Goal: Task Accomplishment & Management: Use online tool/utility

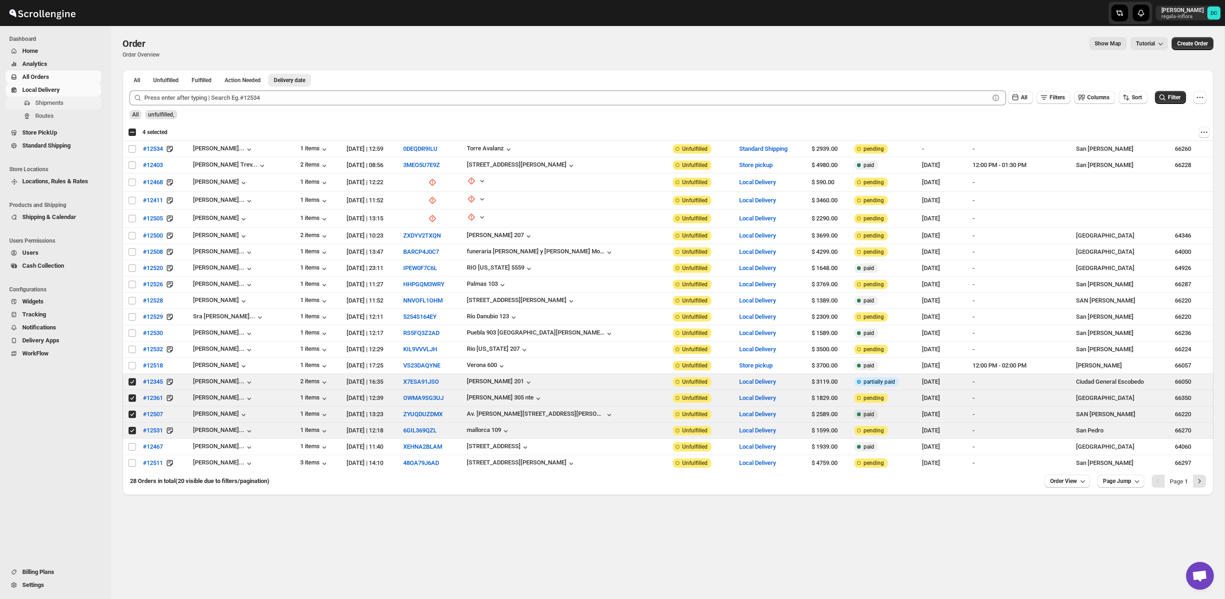
click at [64, 108] on button "Shipments" at bounding box center [54, 103] width 96 height 13
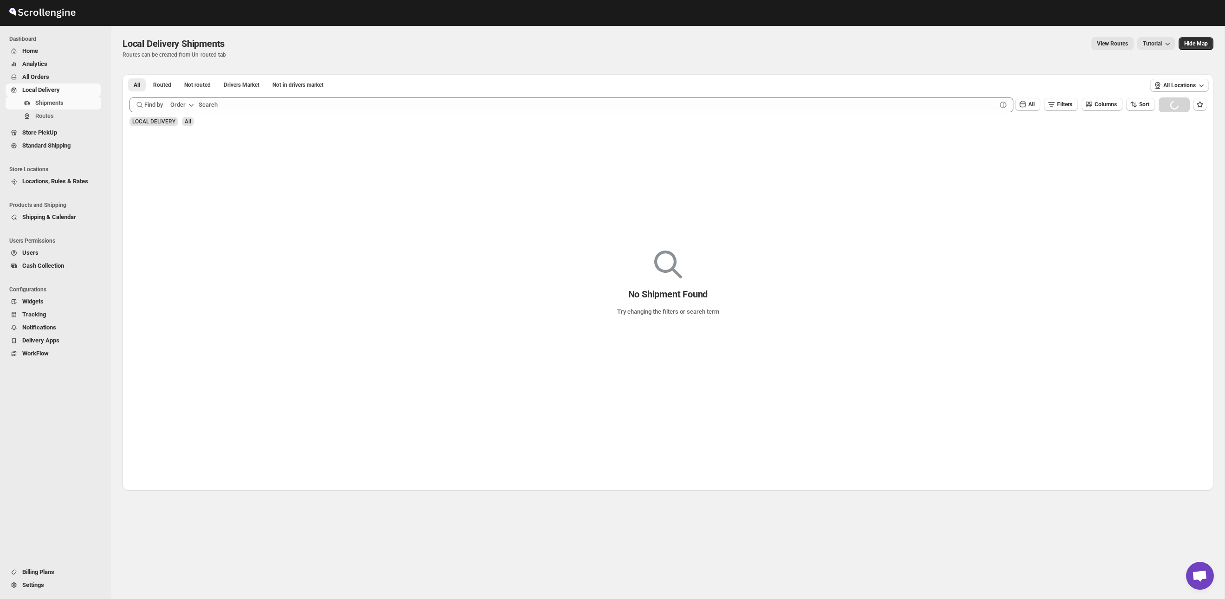
click at [42, 77] on span "All Orders" at bounding box center [35, 76] width 27 height 7
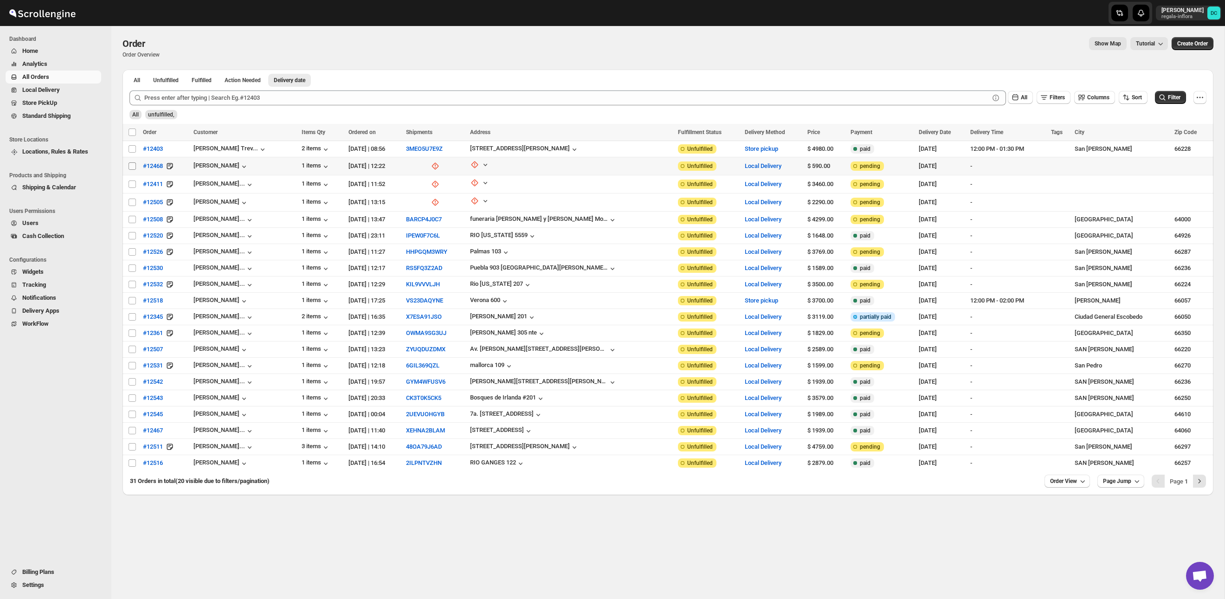
click at [132, 168] on input "Select order" at bounding box center [132, 165] width 7 height 7
checkbox input "true"
click at [135, 187] on input "Select order" at bounding box center [132, 183] width 7 height 7
checkbox input "true"
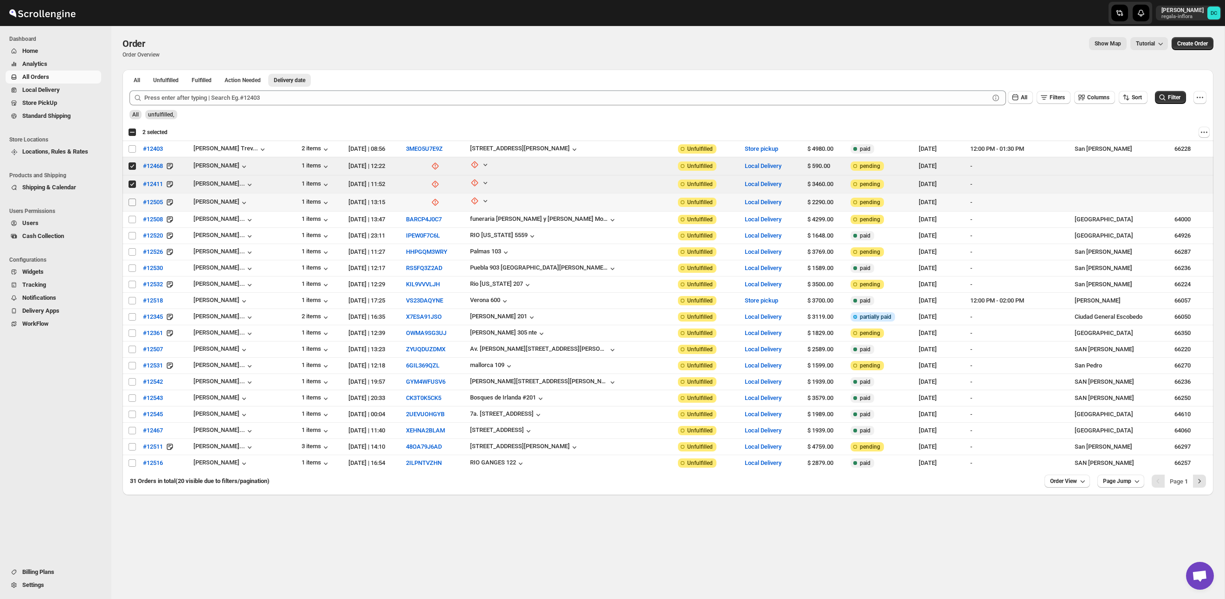
click at [131, 203] on input "Select order" at bounding box center [132, 202] width 7 height 7
checkbox input "true"
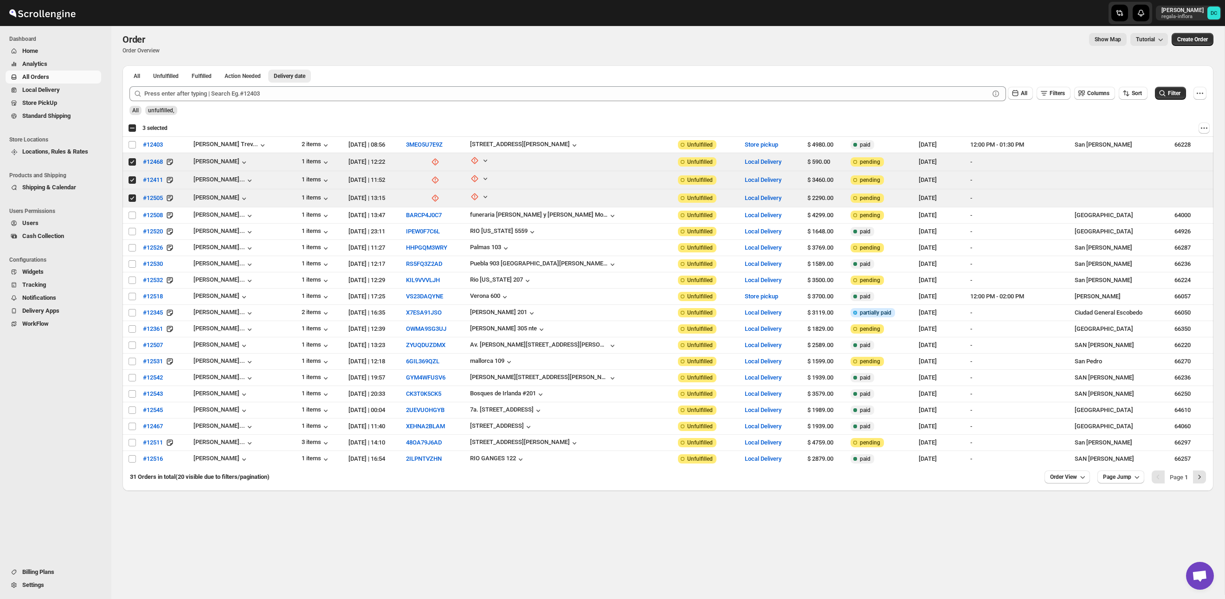
scroll to position [6, 0]
click at [133, 130] on div "Select all 20 orders 3 selected" at bounding box center [147, 126] width 39 height 8
checkbox input "true"
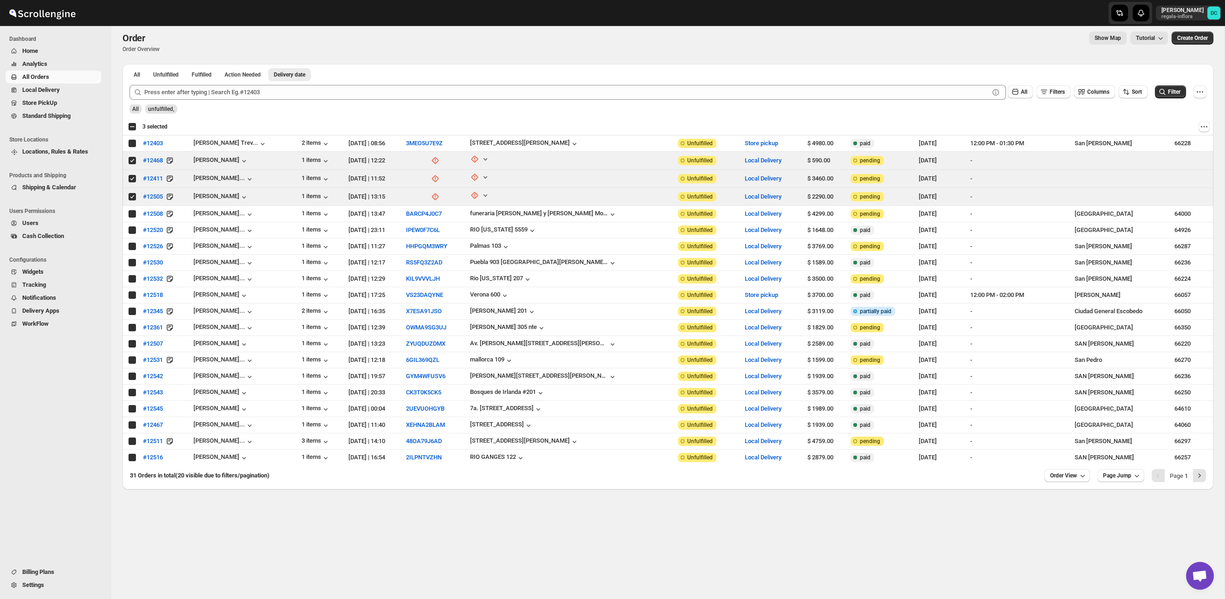
checkbox input "true"
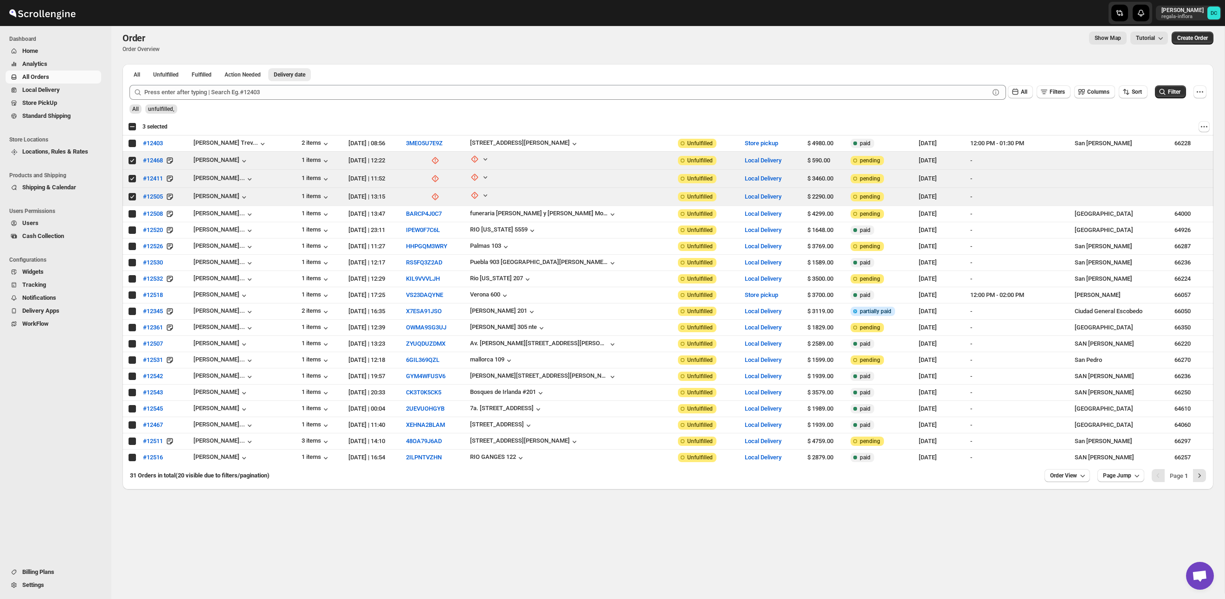
checkbox input "true"
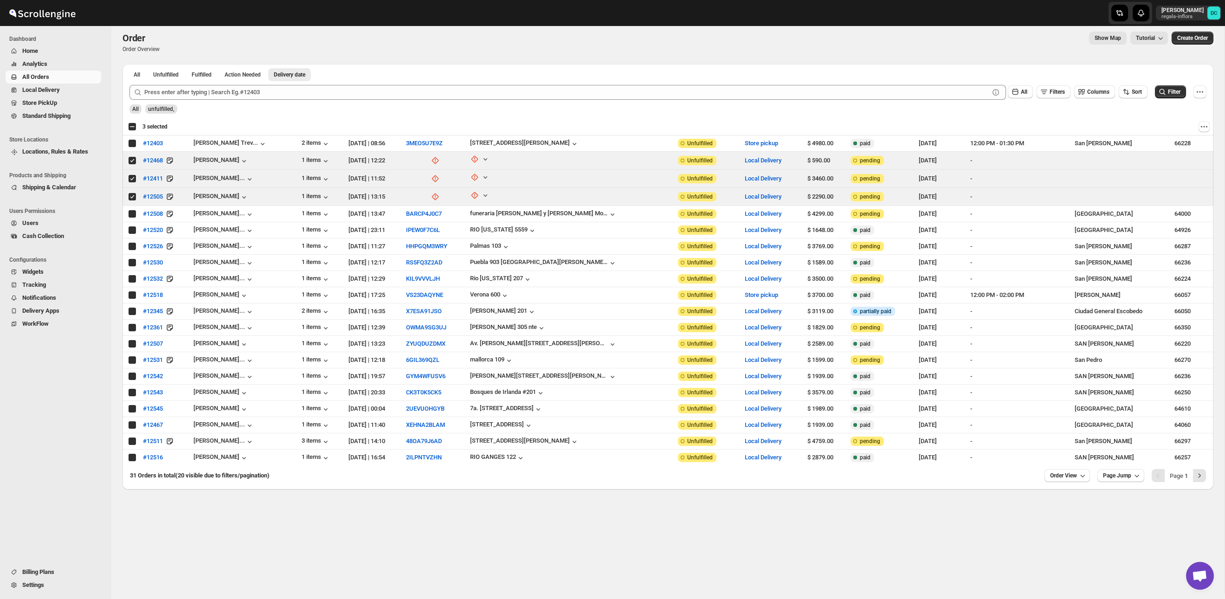
checkbox input "true"
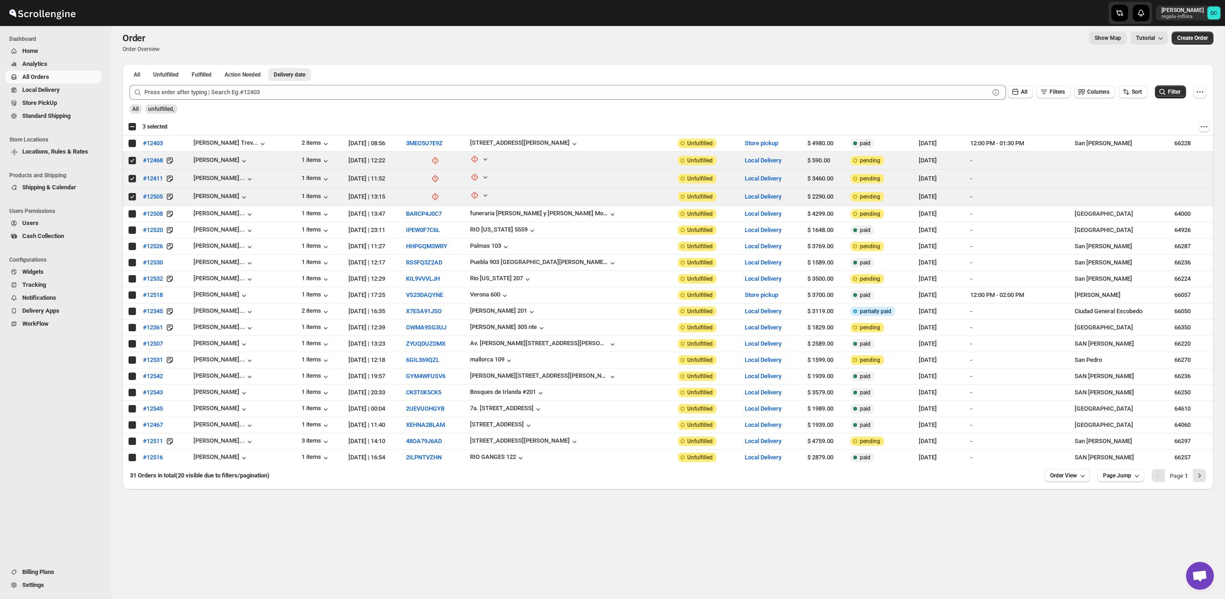
checkbox input "true"
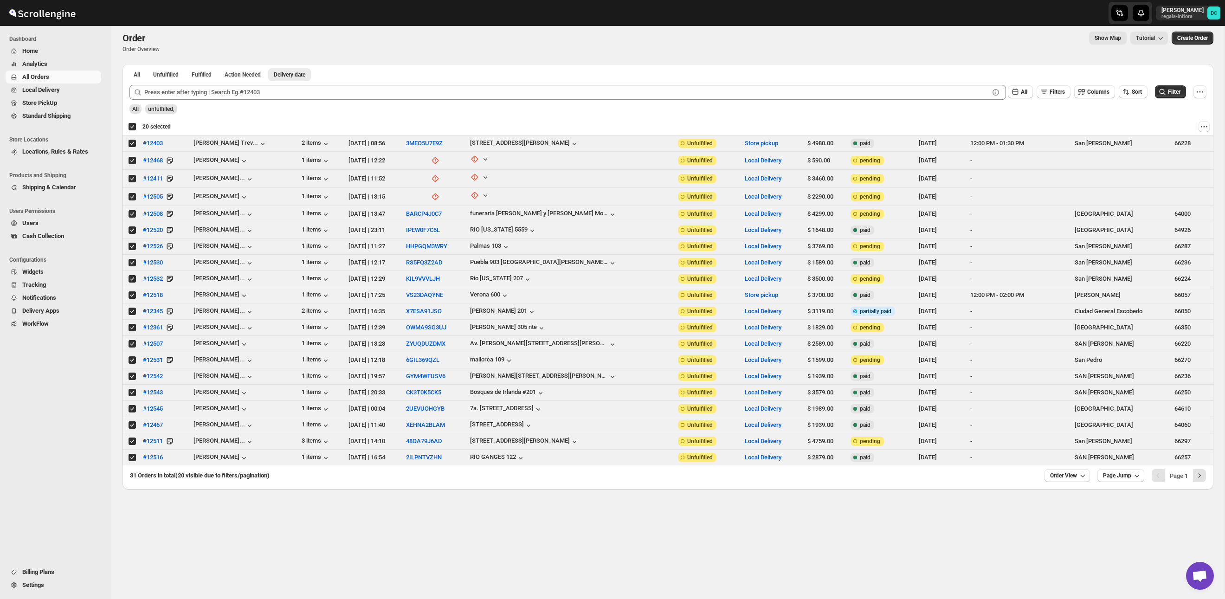
click at [132, 129] on div "Deselect all 20 orders 20 selected" at bounding box center [149, 126] width 43 height 8
checkbox input "false"
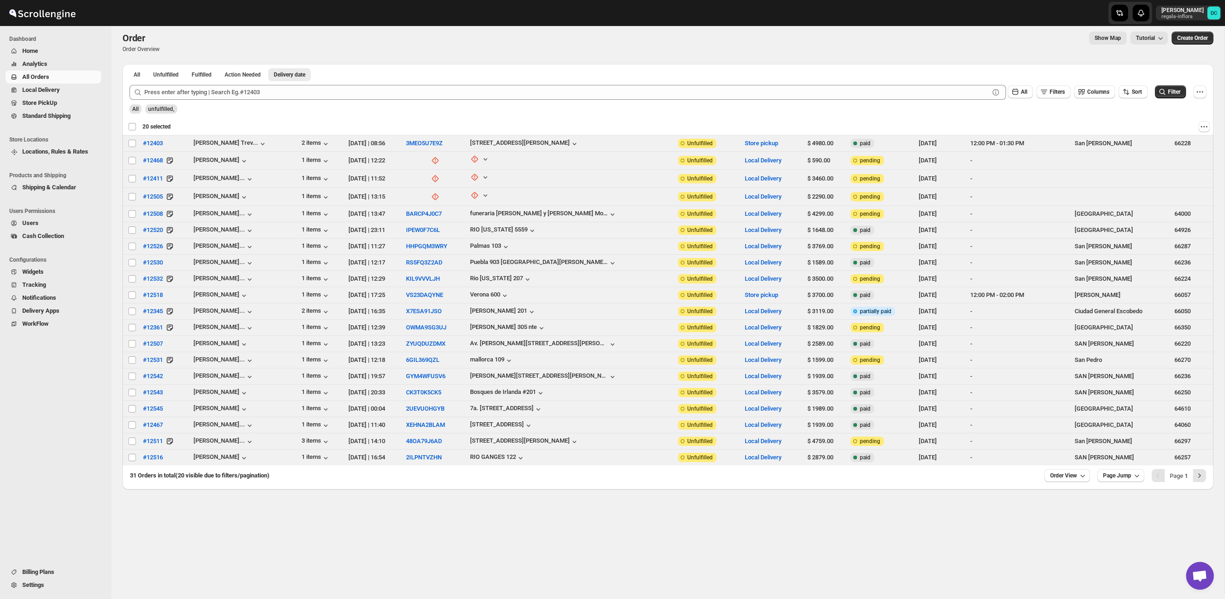
checkbox input "false"
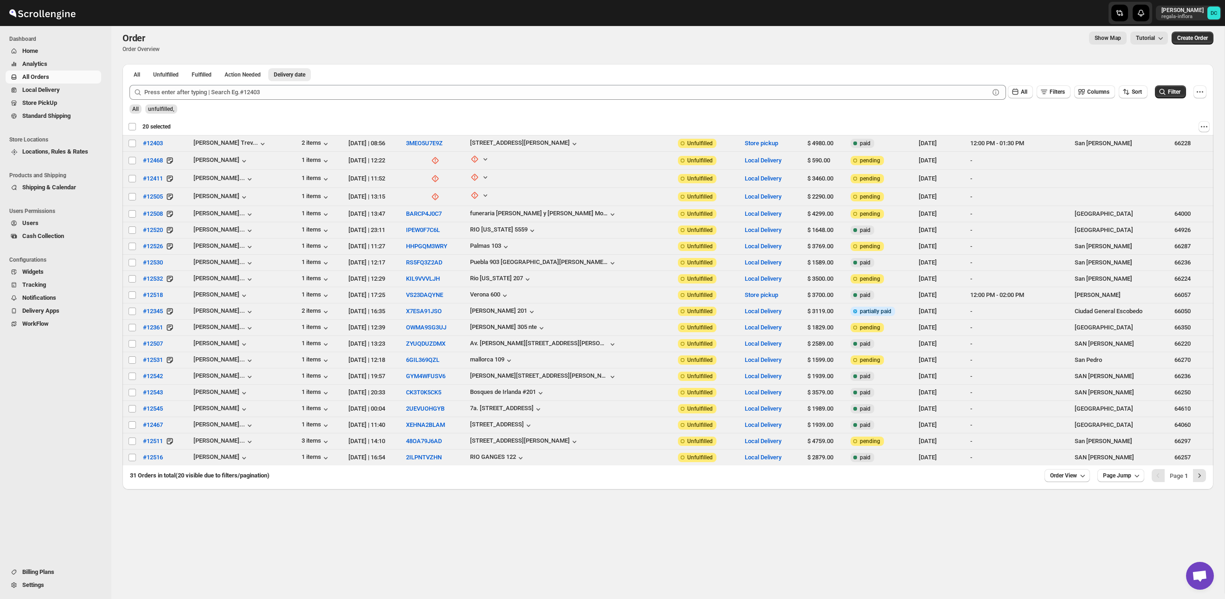
checkbox input "false"
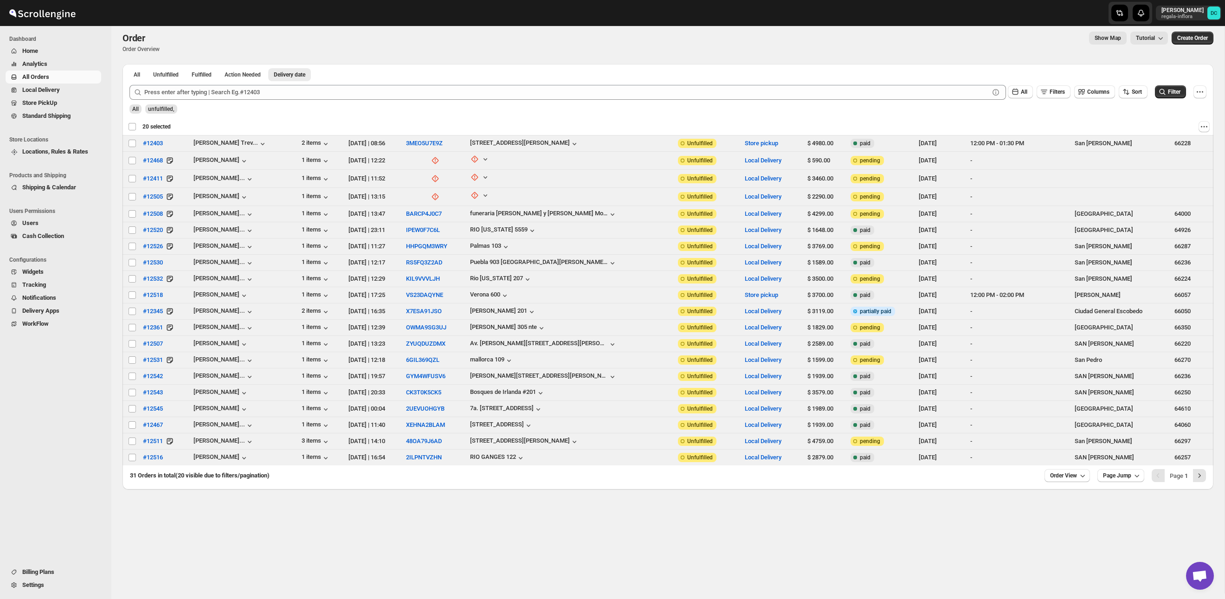
checkbox input "false"
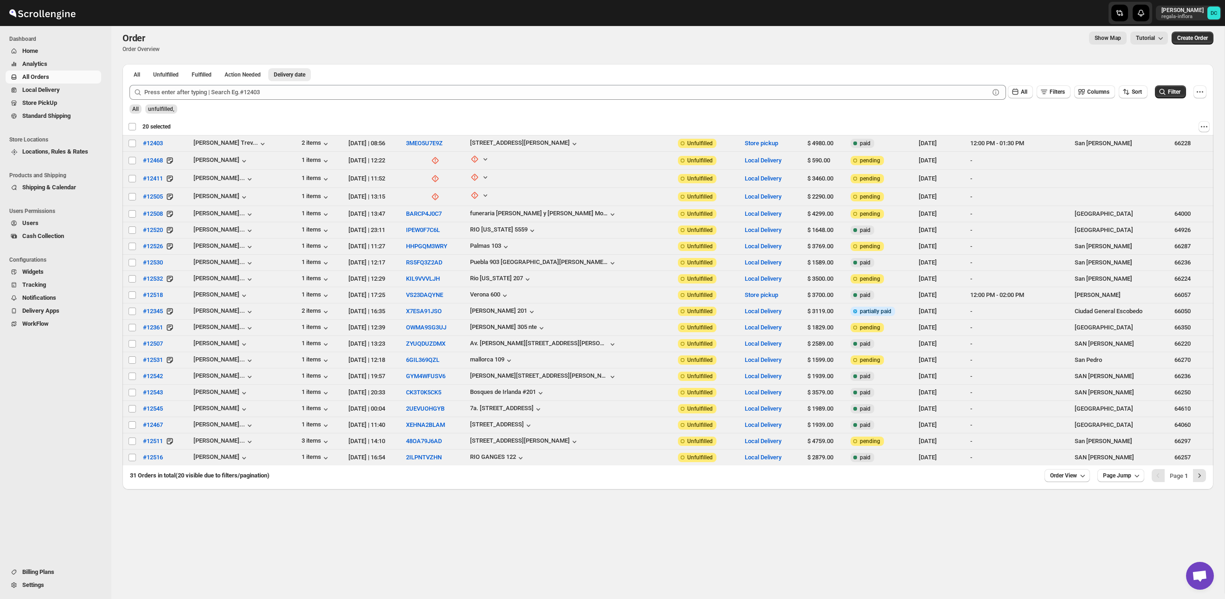
checkbox input "false"
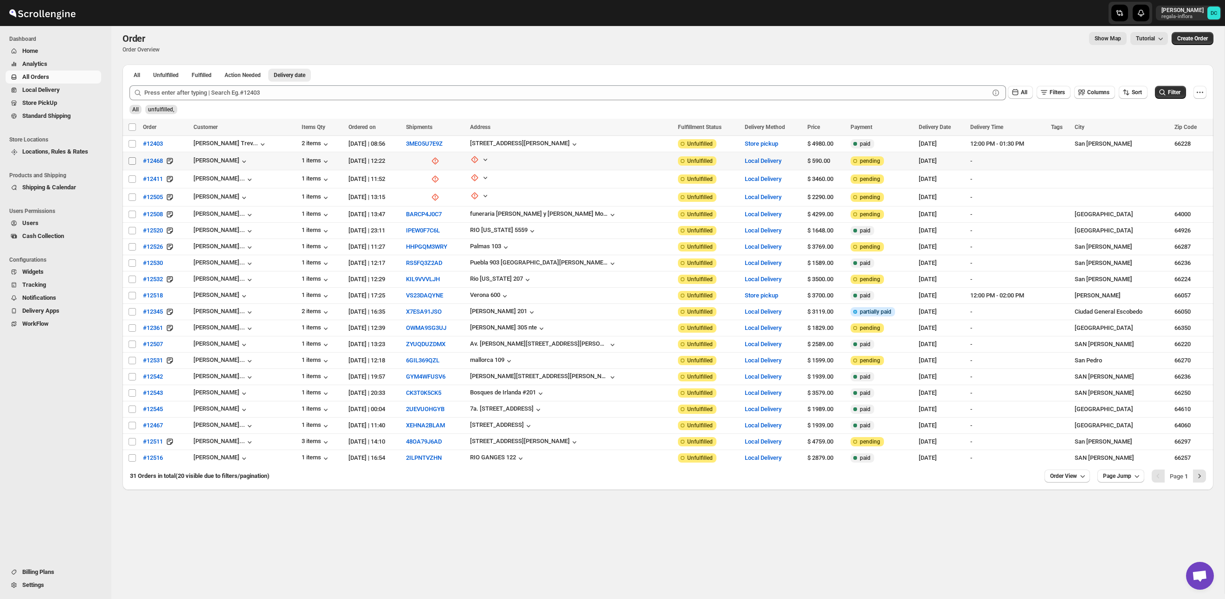
click at [132, 161] on input "Select order" at bounding box center [132, 160] width 7 height 7
checkbox input "true"
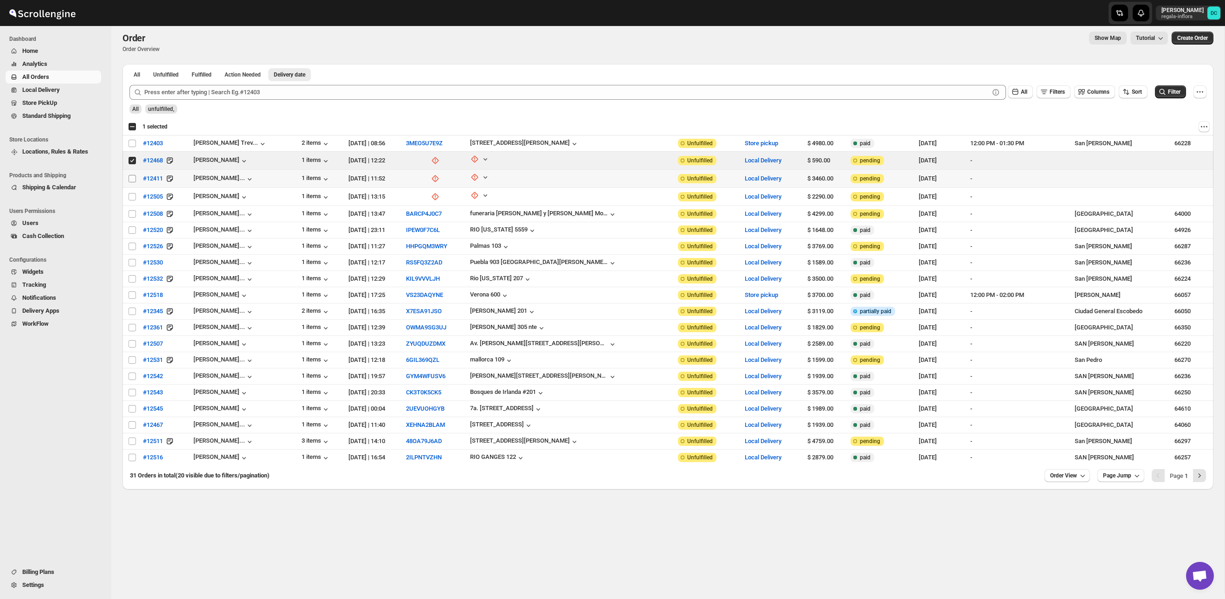
click at [131, 177] on input "Select order" at bounding box center [132, 178] width 7 height 7
checkbox input "true"
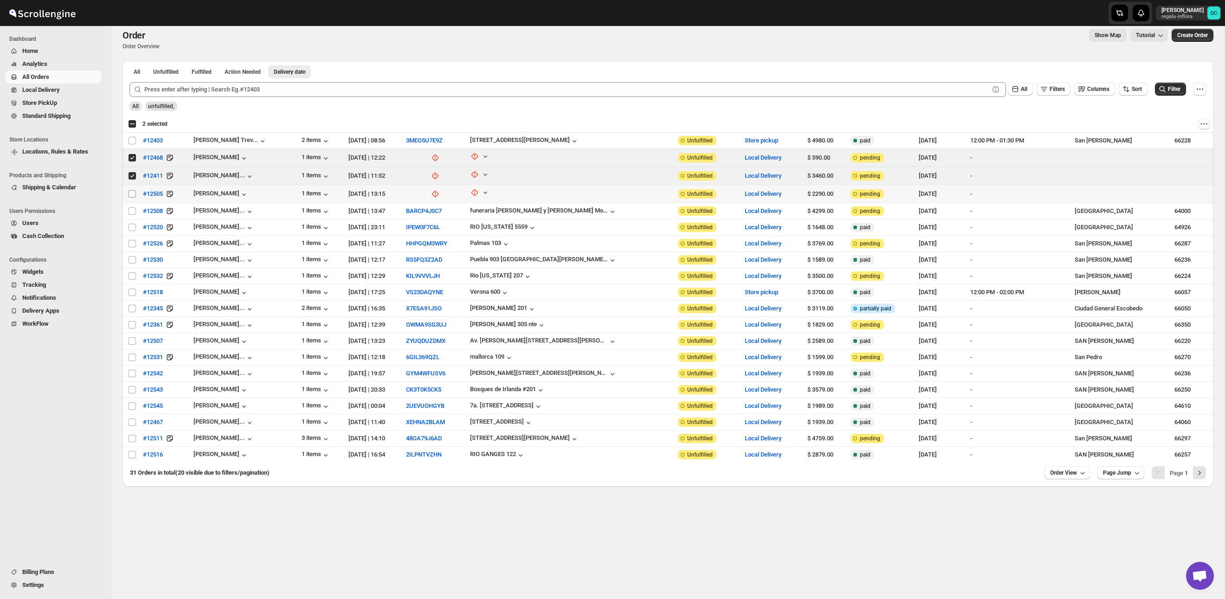
scroll to position [9, 0]
click at [130, 193] on input "Select order" at bounding box center [132, 192] width 7 height 7
checkbox input "true"
click at [1208, 124] on icon "Actions" at bounding box center [1203, 122] width 9 height 9
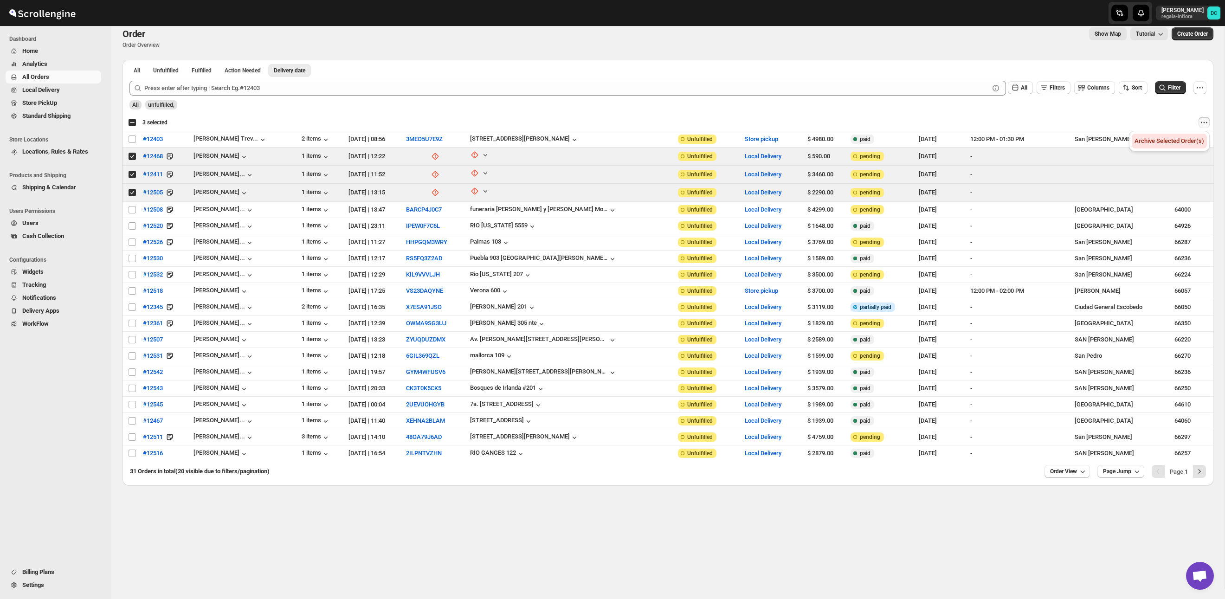
click at [1178, 144] on span "Archive Selected Order(s)" at bounding box center [1169, 140] width 70 height 7
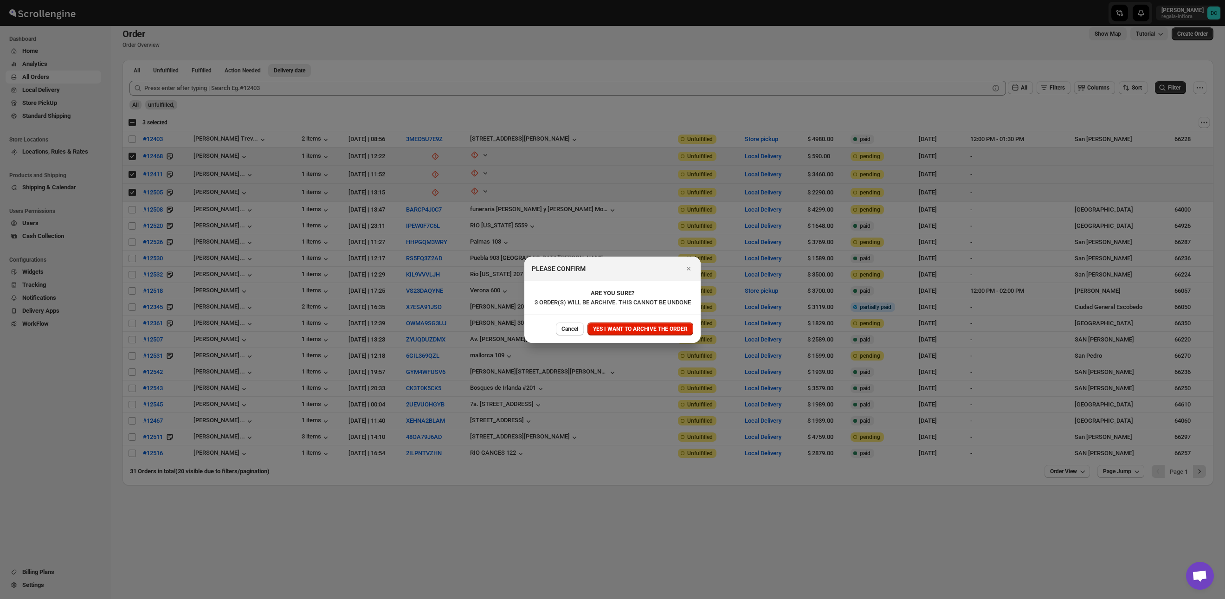
click at [673, 333] on span "YES I WANT TO ARCHIVE THE ORDER" at bounding box center [640, 328] width 95 height 7
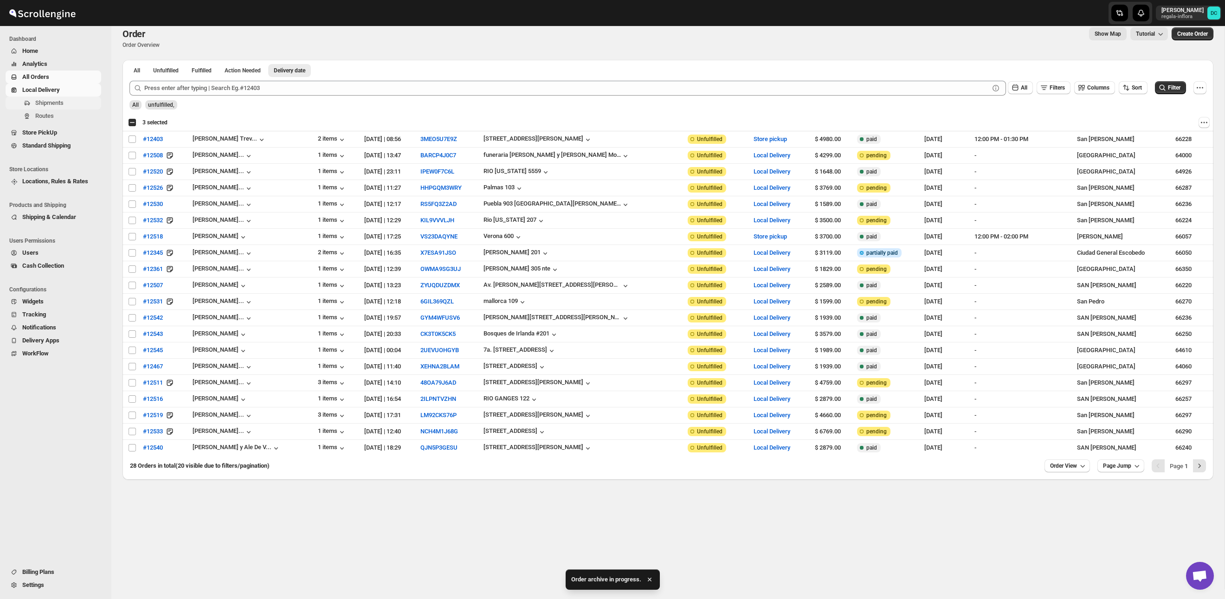
click at [58, 97] on button "Shipments" at bounding box center [54, 103] width 96 height 13
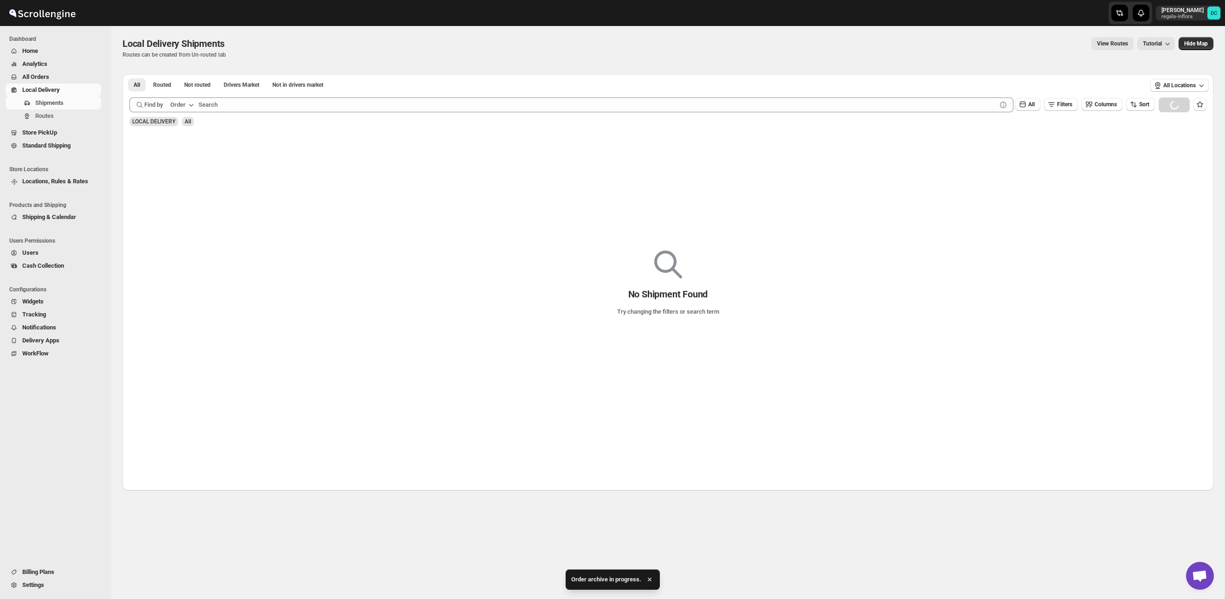
click at [65, 76] on span "All Orders" at bounding box center [60, 76] width 77 height 9
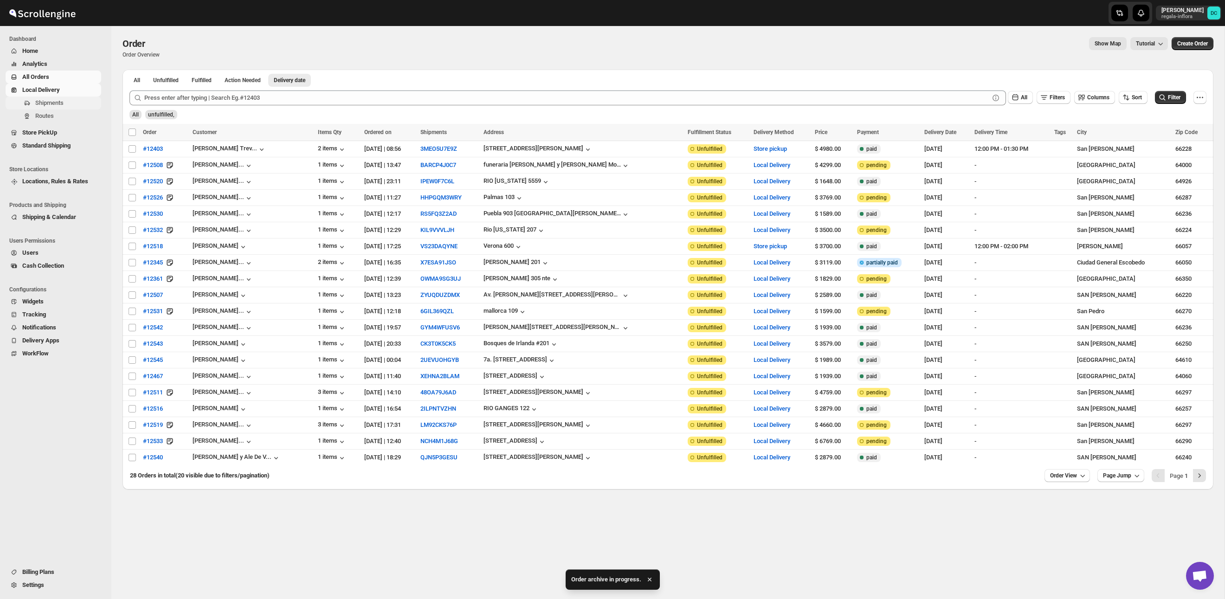
click at [65, 108] on button "Shipments" at bounding box center [54, 103] width 96 height 13
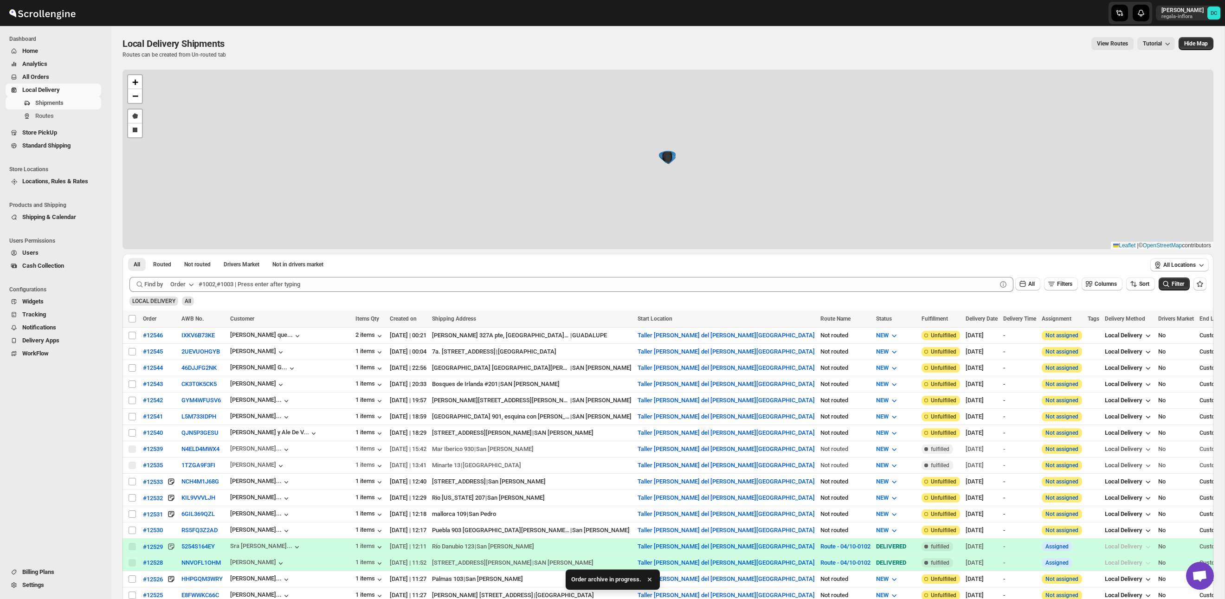
click at [52, 73] on span "All Orders" at bounding box center [60, 76] width 77 height 9
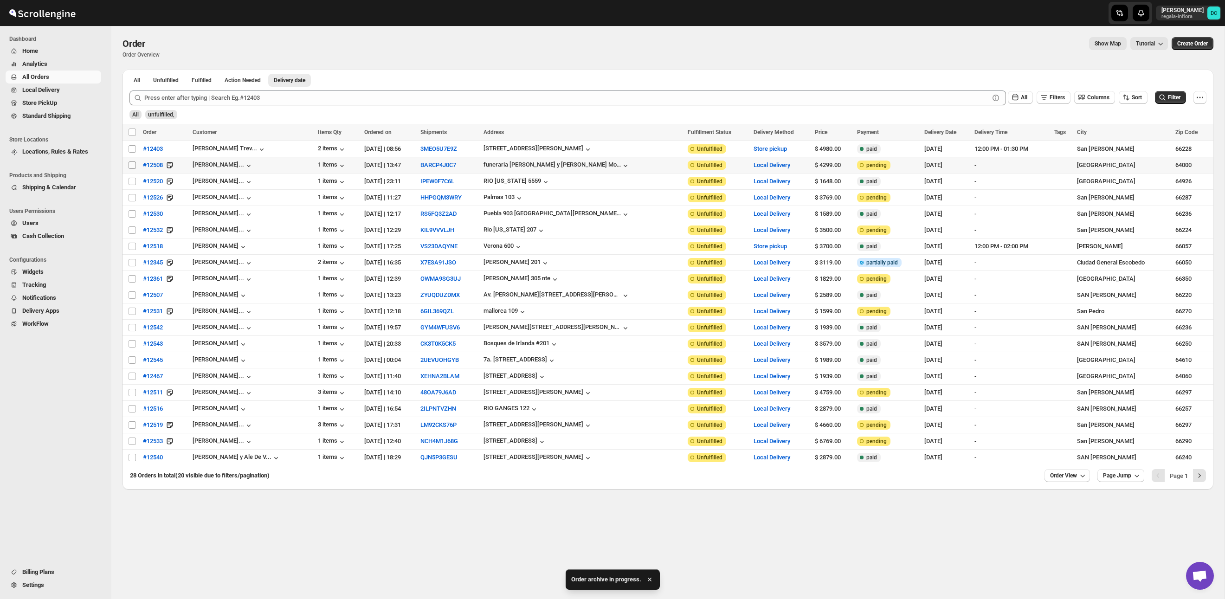
click at [132, 167] on input "Select order" at bounding box center [132, 164] width 7 height 7
checkbox input "true"
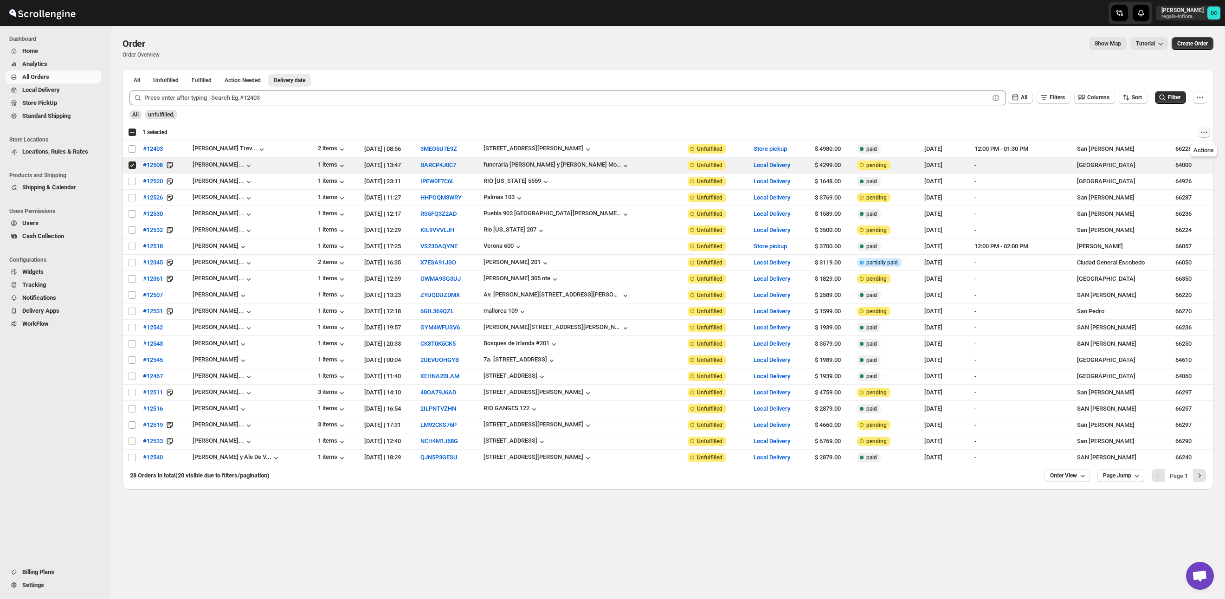
click at [1202, 135] on icon "Actions" at bounding box center [1203, 132] width 9 height 9
click at [1180, 150] on span "Archive Selected Order(s)" at bounding box center [1169, 150] width 70 height 7
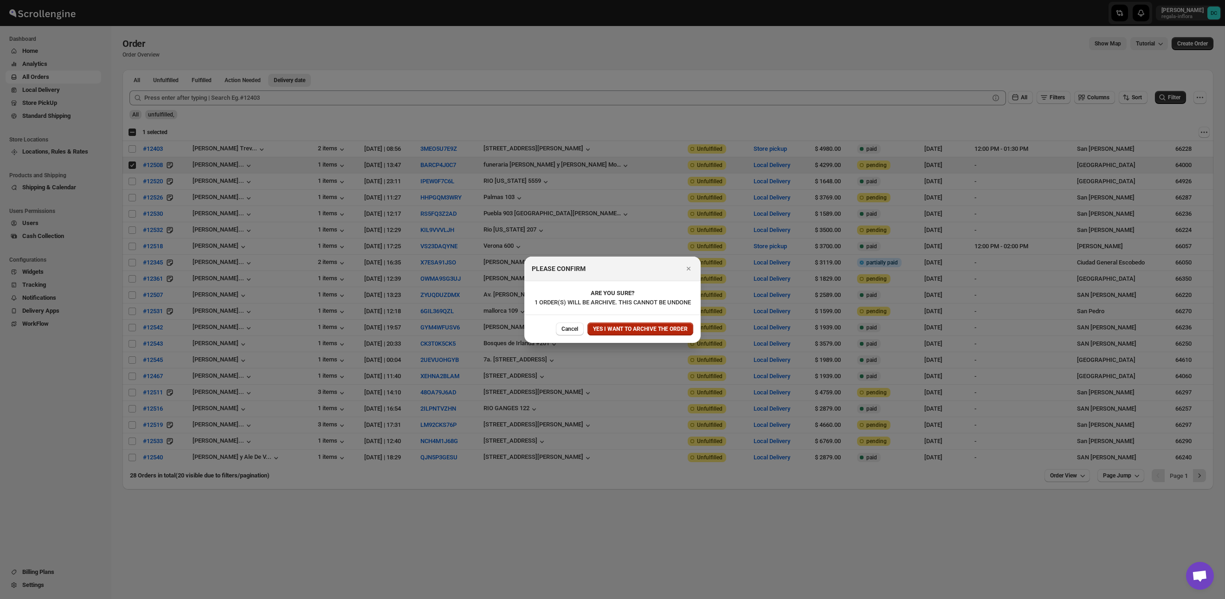
click at [658, 333] on span "YES I WANT TO ARCHIVE THE ORDER" at bounding box center [640, 328] width 95 height 7
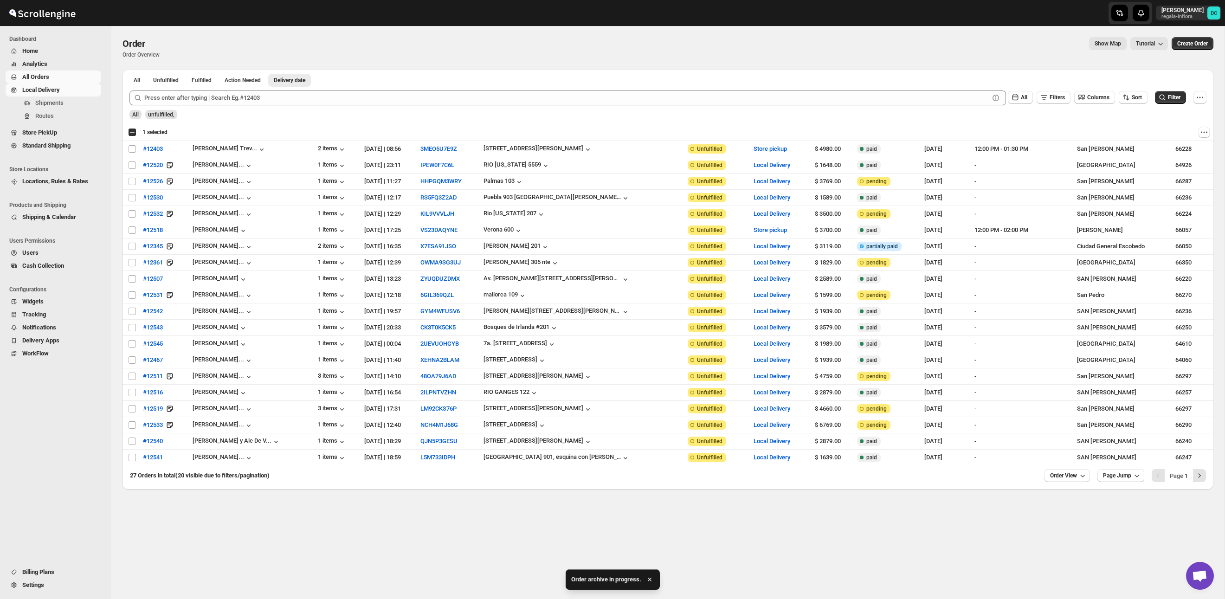
click at [67, 95] on link "Local Delivery" at bounding box center [54, 90] width 96 height 13
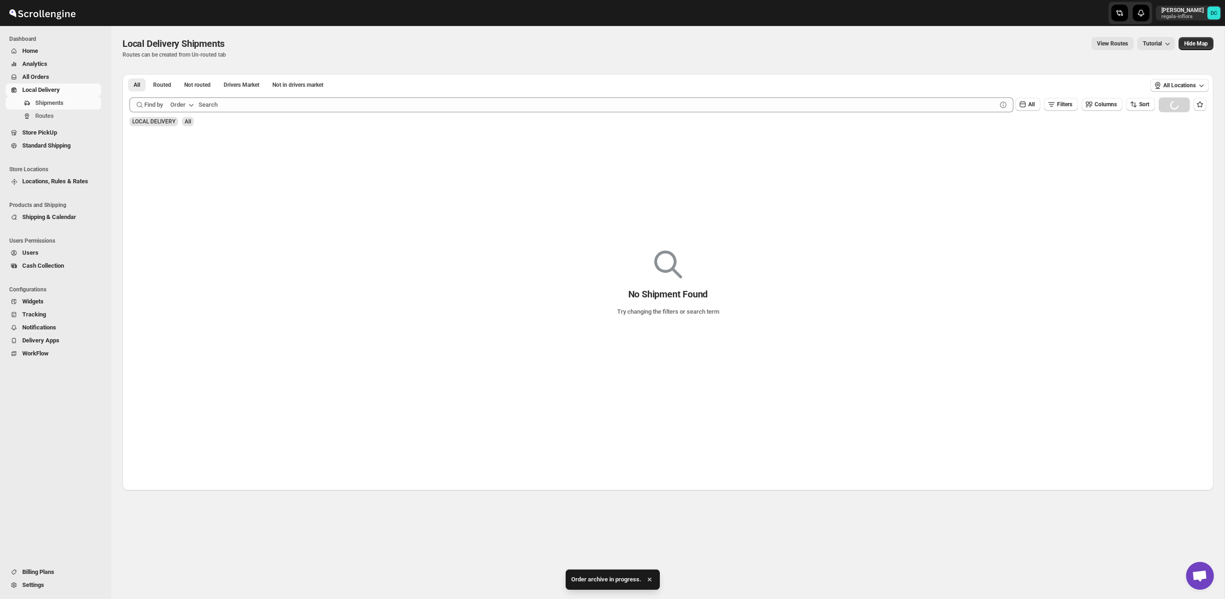
click at [45, 77] on span "All Orders" at bounding box center [35, 76] width 27 height 7
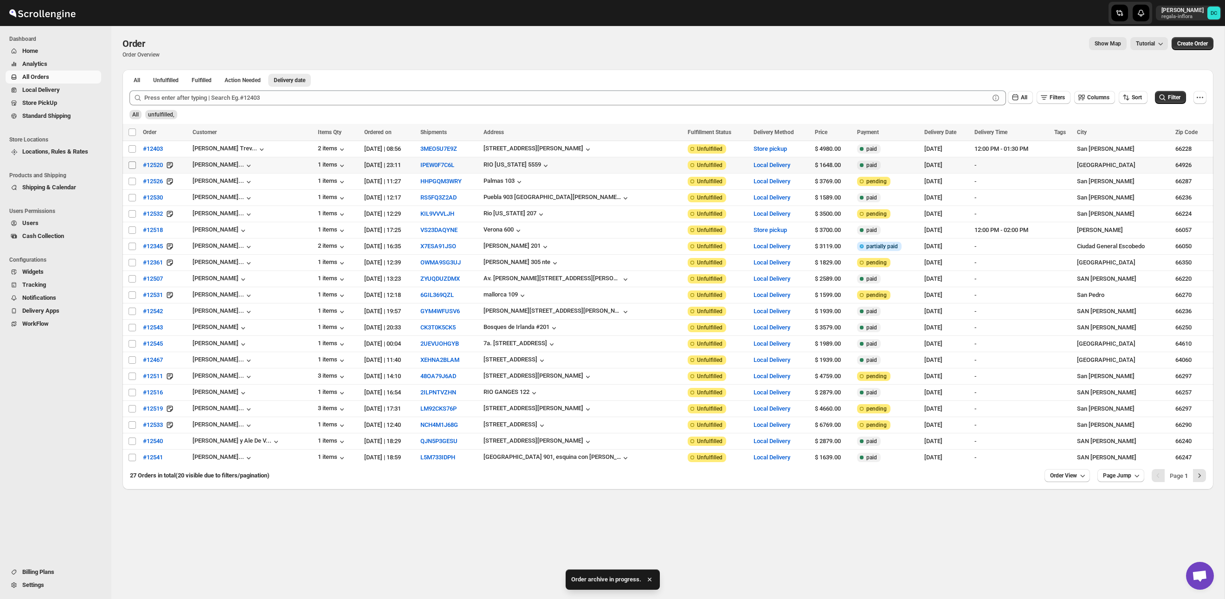
click at [131, 167] on input "Select order" at bounding box center [132, 164] width 7 height 7
checkbox input "true"
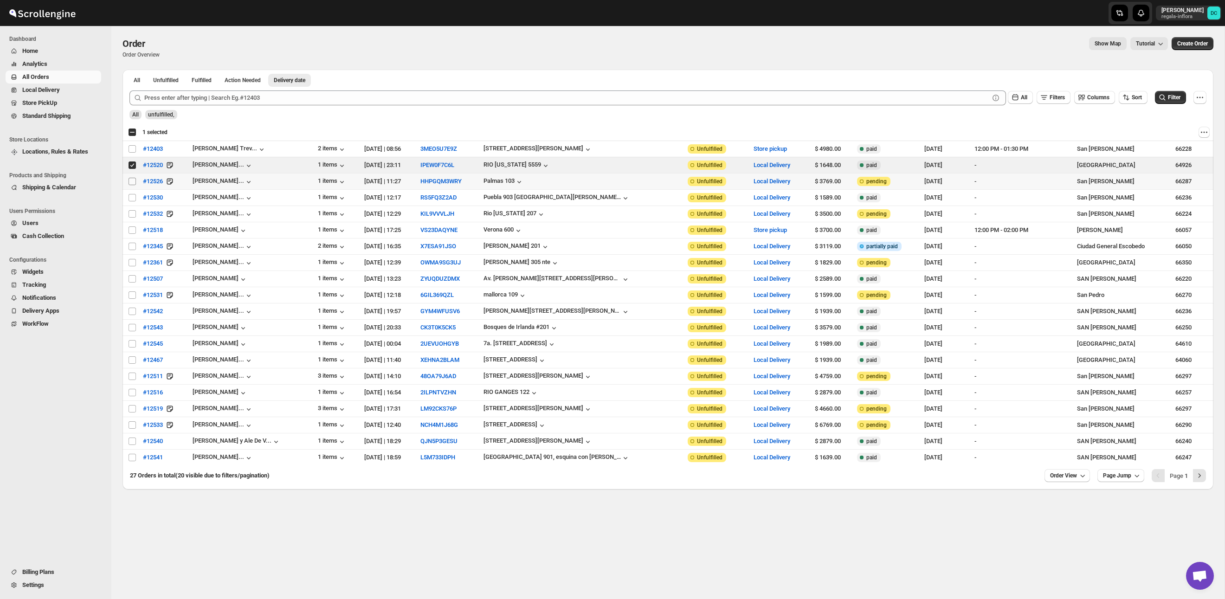
click at [130, 183] on input "Select order" at bounding box center [132, 181] width 7 height 7
checkbox input "true"
click at [132, 197] on input "Select order" at bounding box center [132, 197] width 7 height 7
checkbox input "true"
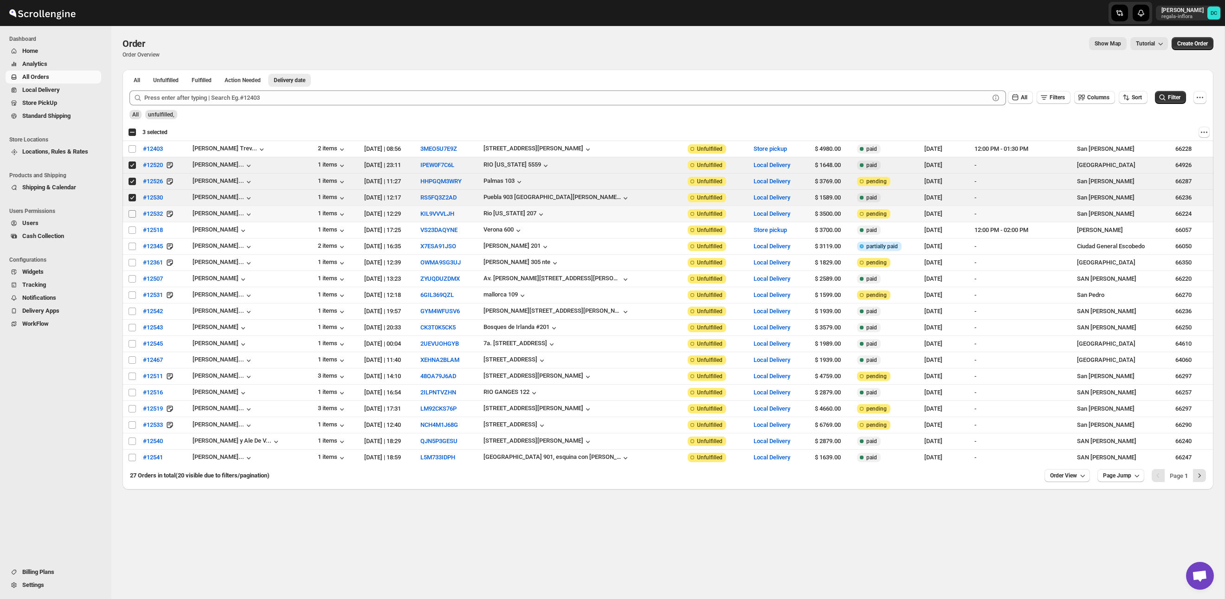
click at [132, 213] on input "Select order" at bounding box center [132, 213] width 7 height 7
checkbox input "true"
click at [133, 132] on div "Select all 20 orders 4 selected" at bounding box center [147, 132] width 39 height 8
checkbox input "true"
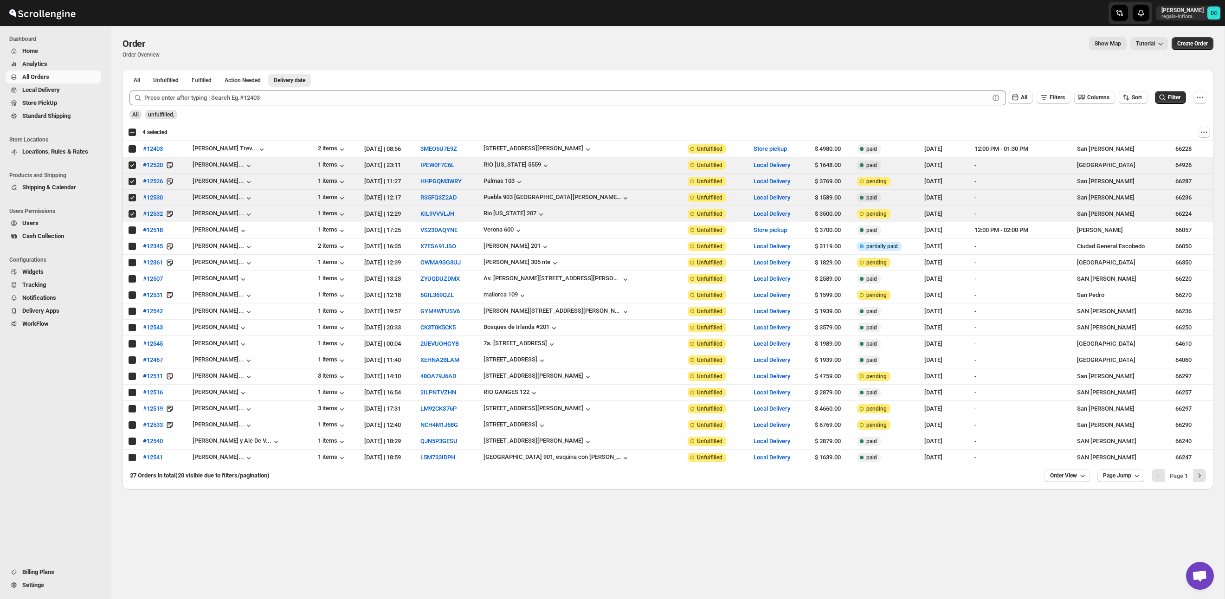
checkbox input "true"
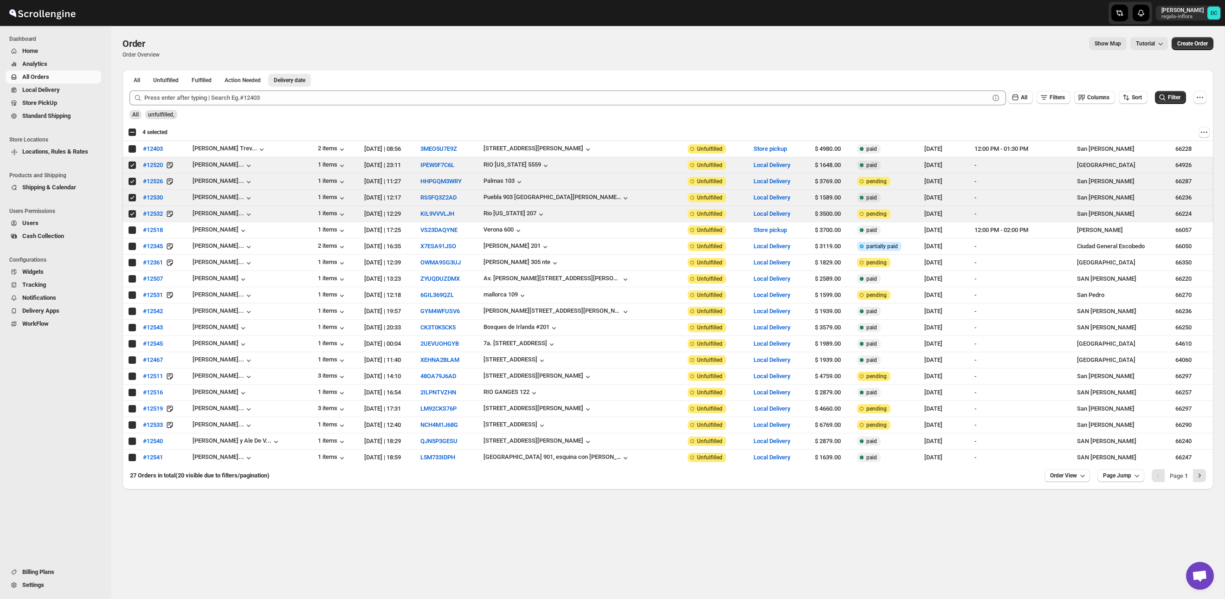
checkbox input "true"
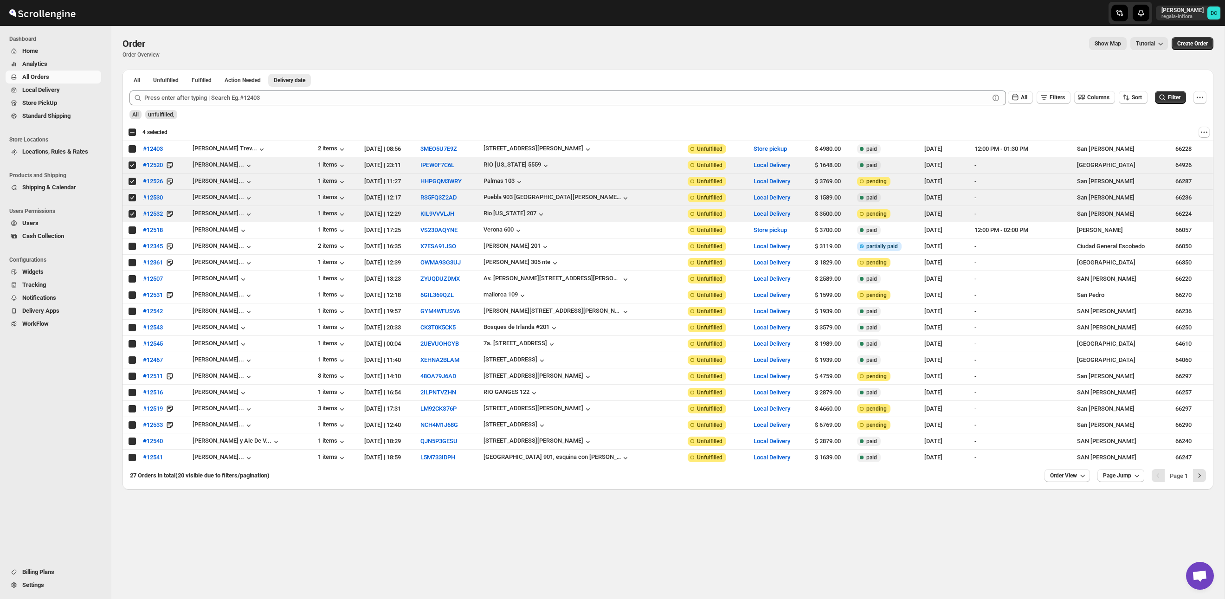
checkbox input "true"
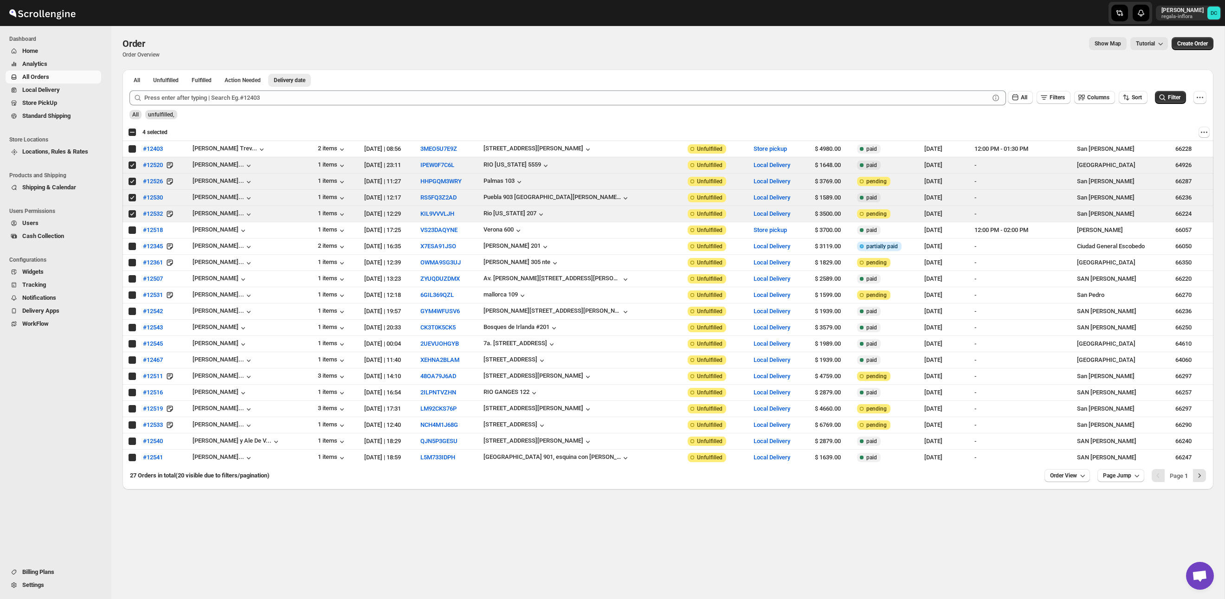
checkbox input "true"
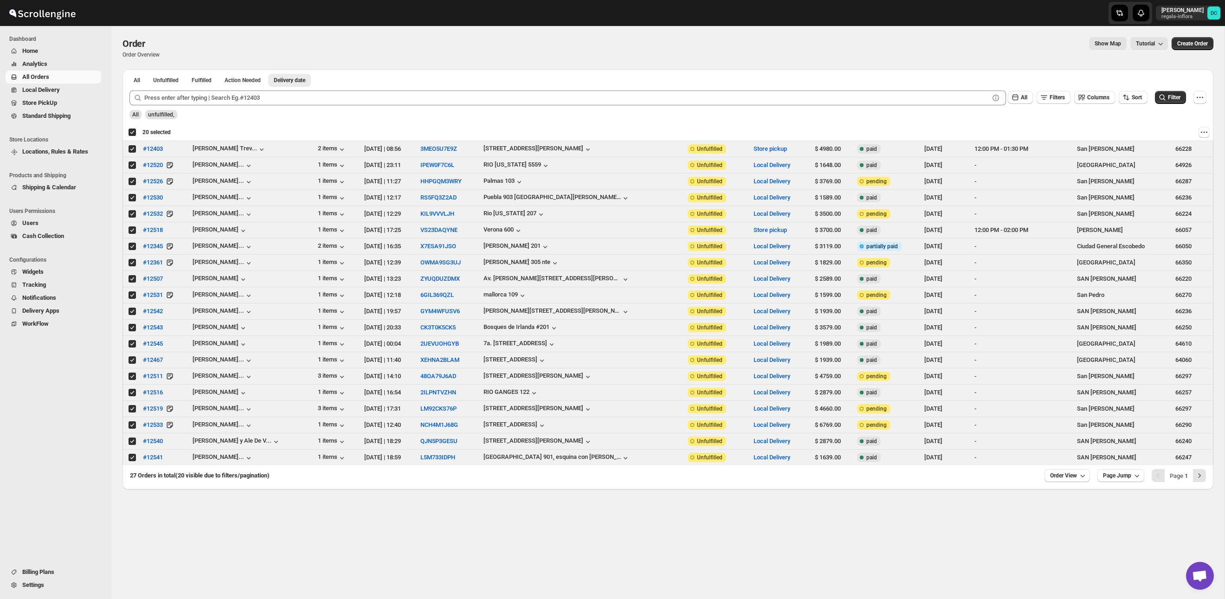
click at [133, 132] on div "Deselect all 20 orders 20 selected" at bounding box center [149, 132] width 43 height 8
checkbox input "false"
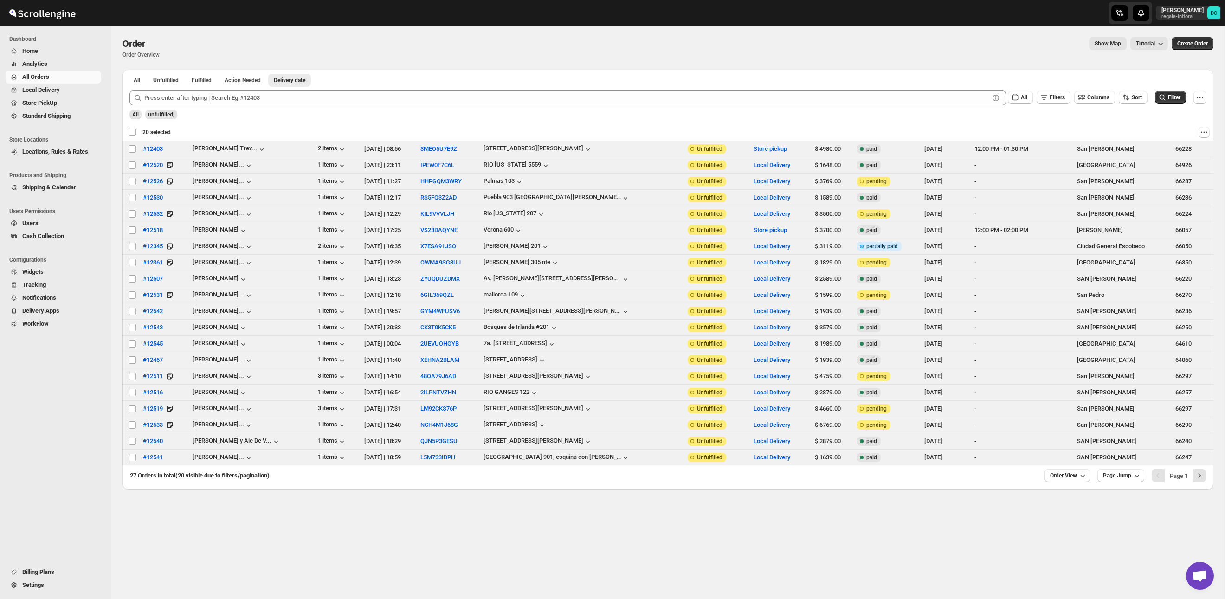
checkbox input "false"
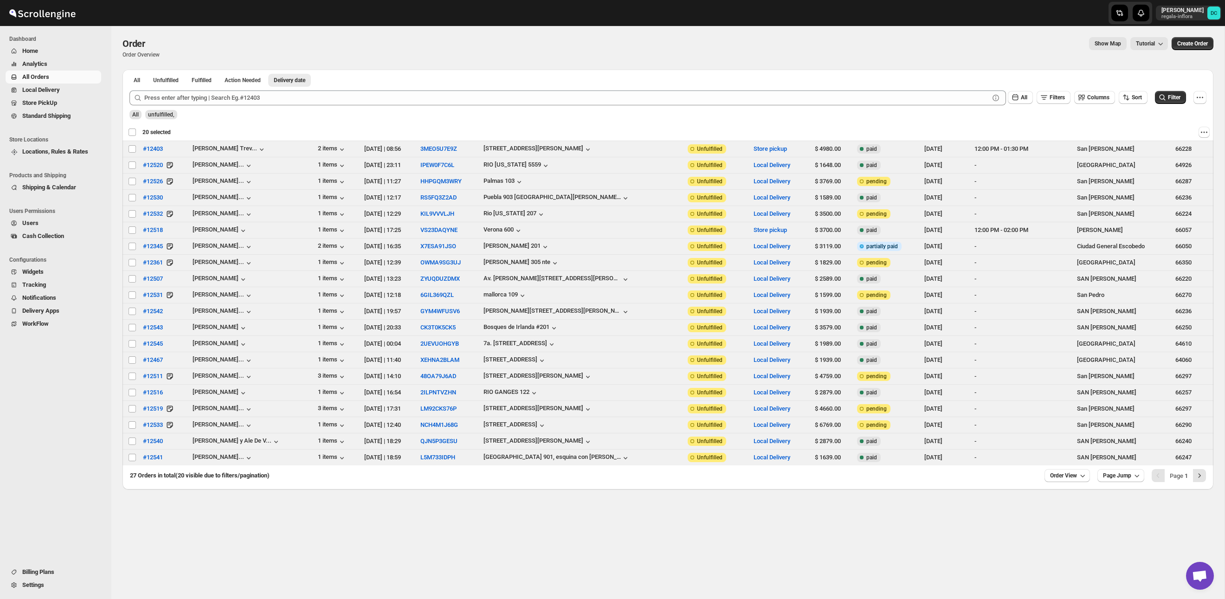
checkbox input "false"
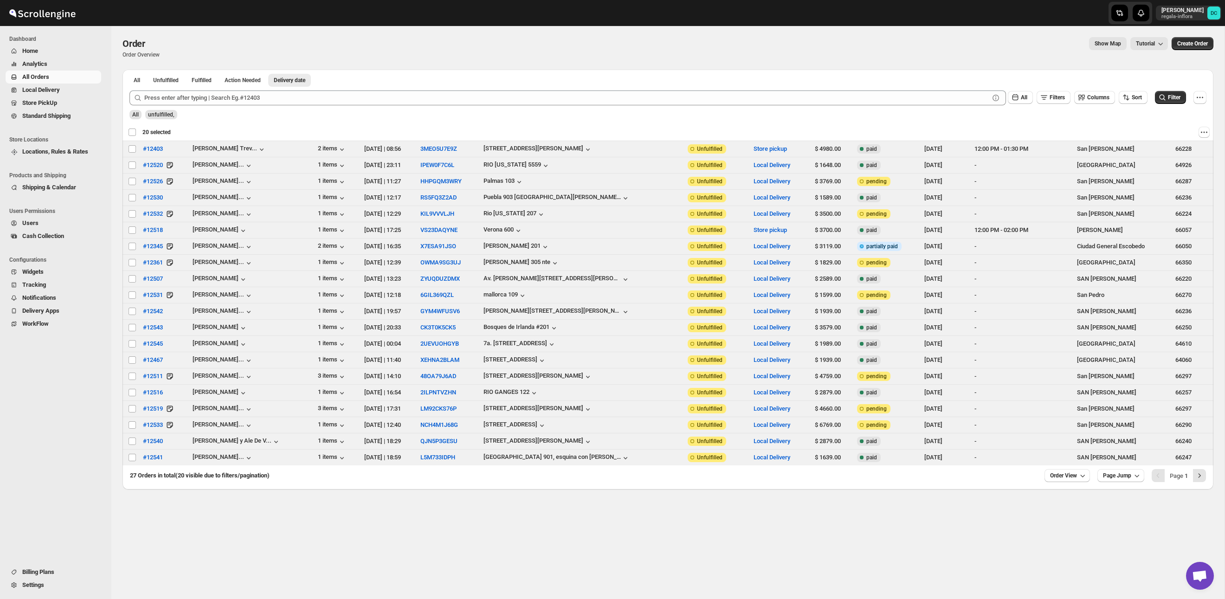
checkbox input "false"
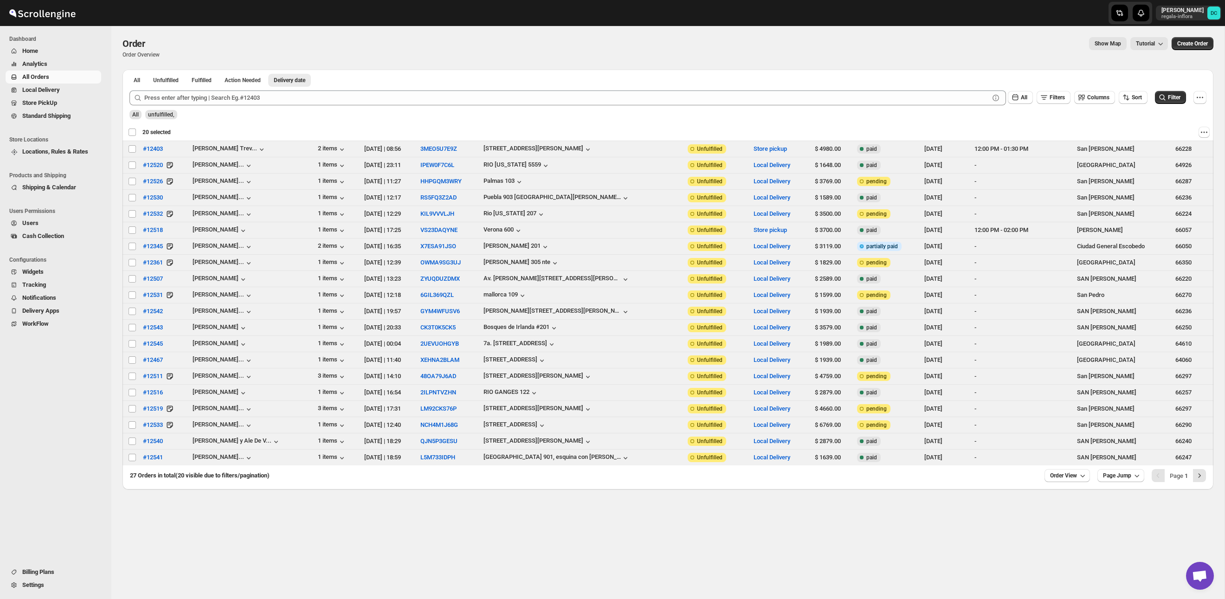
checkbox input "false"
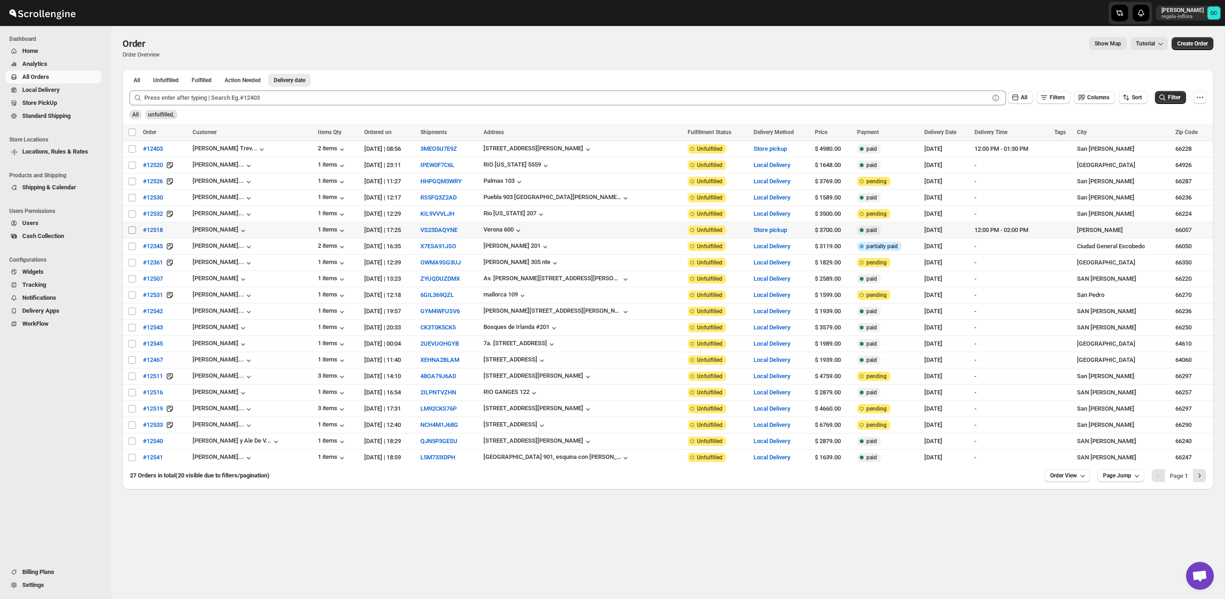
click at [129, 231] on input "Select order" at bounding box center [132, 229] width 7 height 7
click at [132, 231] on input "Select order" at bounding box center [132, 229] width 7 height 7
checkbox input "false"
click at [134, 244] on input "Select order" at bounding box center [132, 246] width 7 height 7
checkbox input "true"
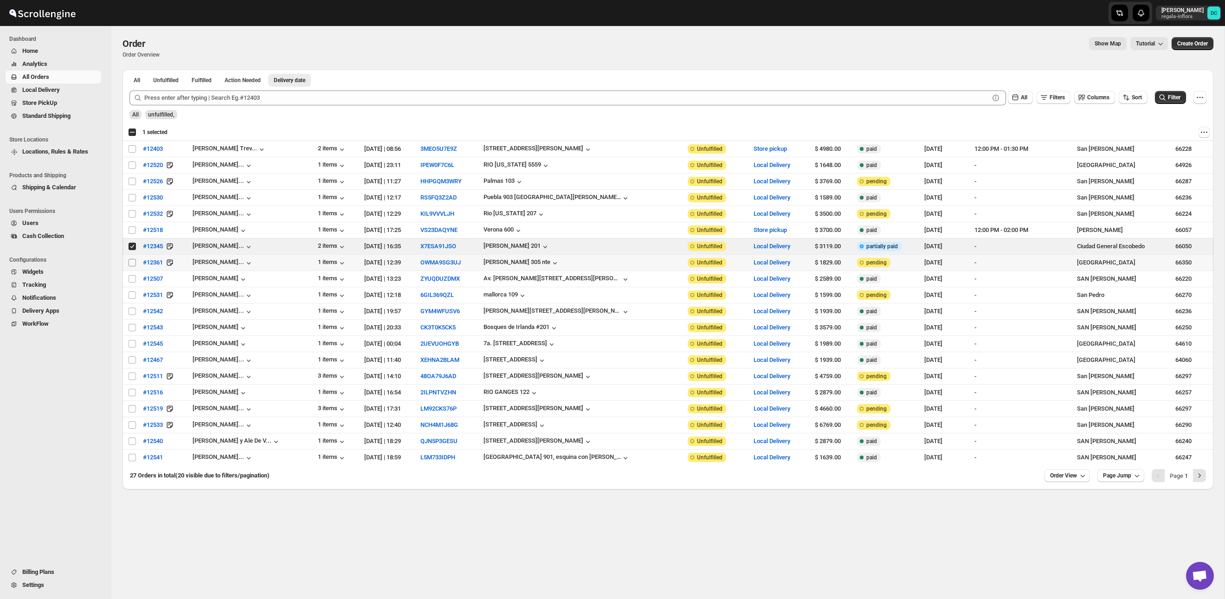
click at [129, 264] on input "Select order" at bounding box center [132, 262] width 7 height 7
checkbox input "true"
click at [133, 282] on input "Select order" at bounding box center [132, 278] width 7 height 7
checkbox input "true"
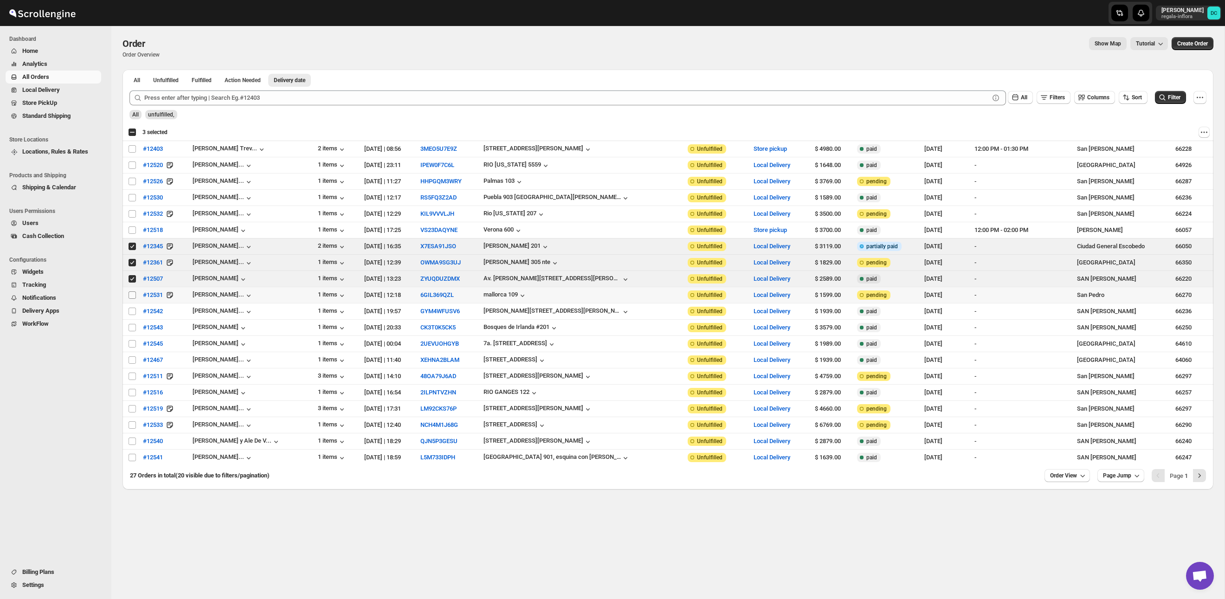
click at [132, 295] on input "Select order" at bounding box center [132, 294] width 7 height 7
checkbox input "true"
click at [131, 310] on input "Select order" at bounding box center [132, 311] width 7 height 7
checkbox input "true"
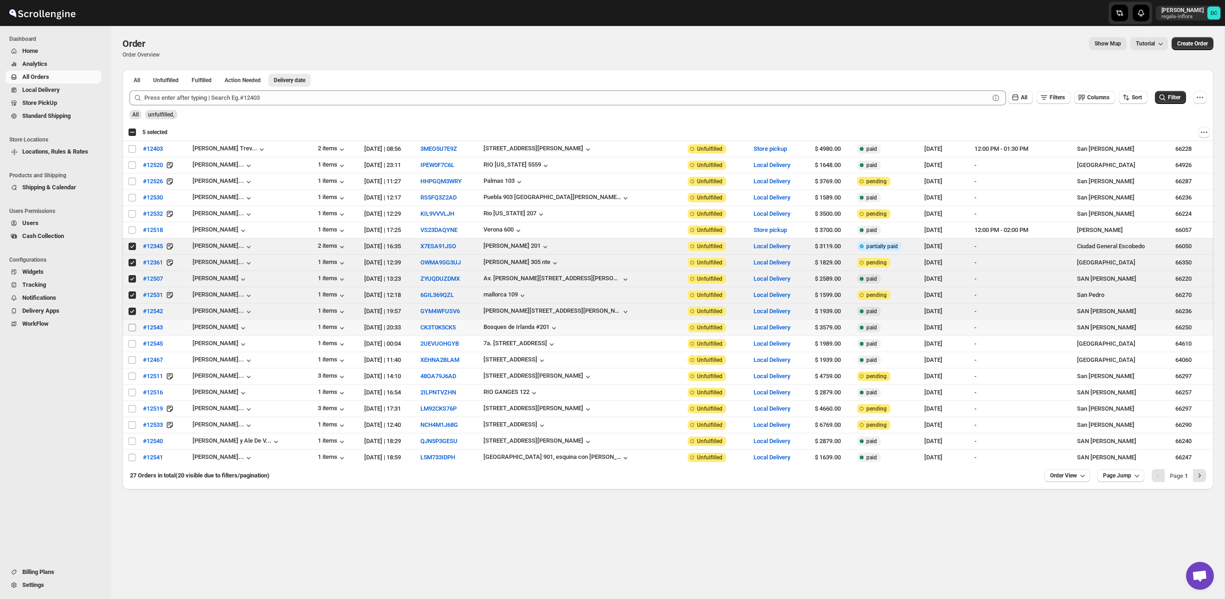
click at [131, 326] on input "Select order" at bounding box center [132, 327] width 7 height 7
checkbox input "true"
click at [132, 344] on input "Select order" at bounding box center [132, 343] width 7 height 7
checkbox input "true"
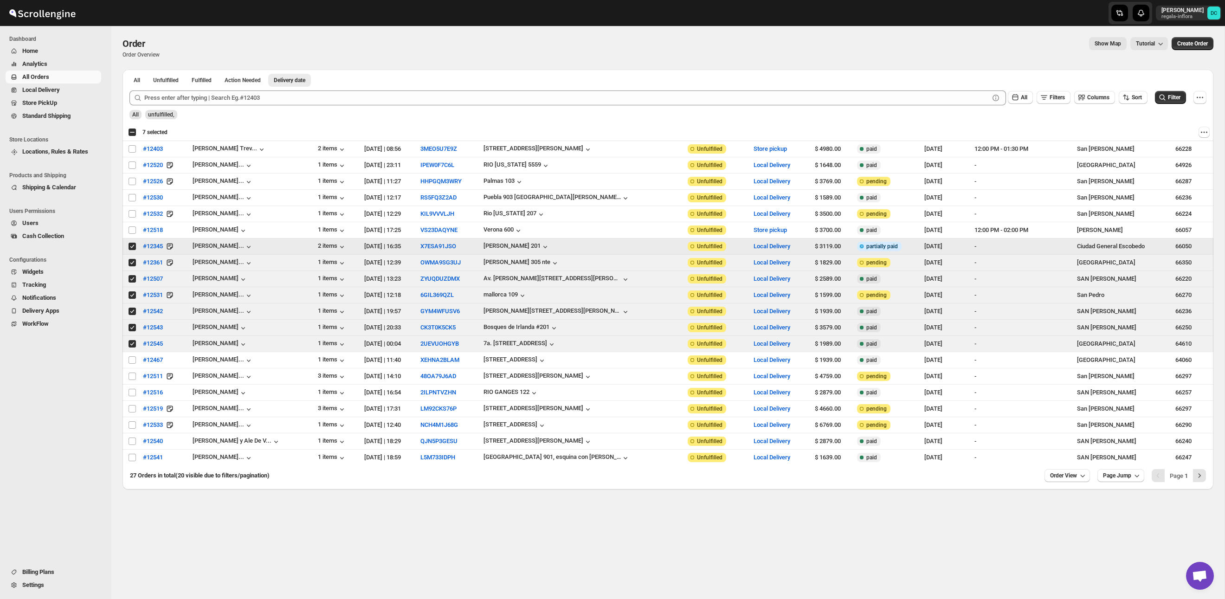
click at [131, 250] on input "Select order" at bounding box center [132, 246] width 7 height 7
checkbox input "false"
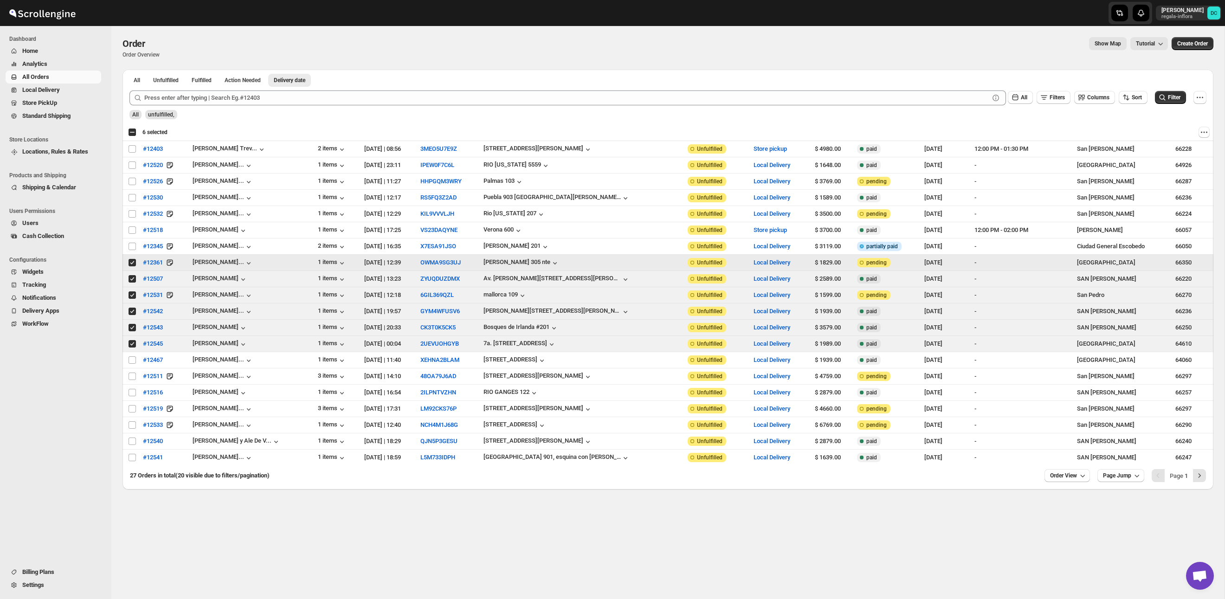
click at [133, 262] on input "Select order" at bounding box center [132, 262] width 7 height 7
checkbox input "false"
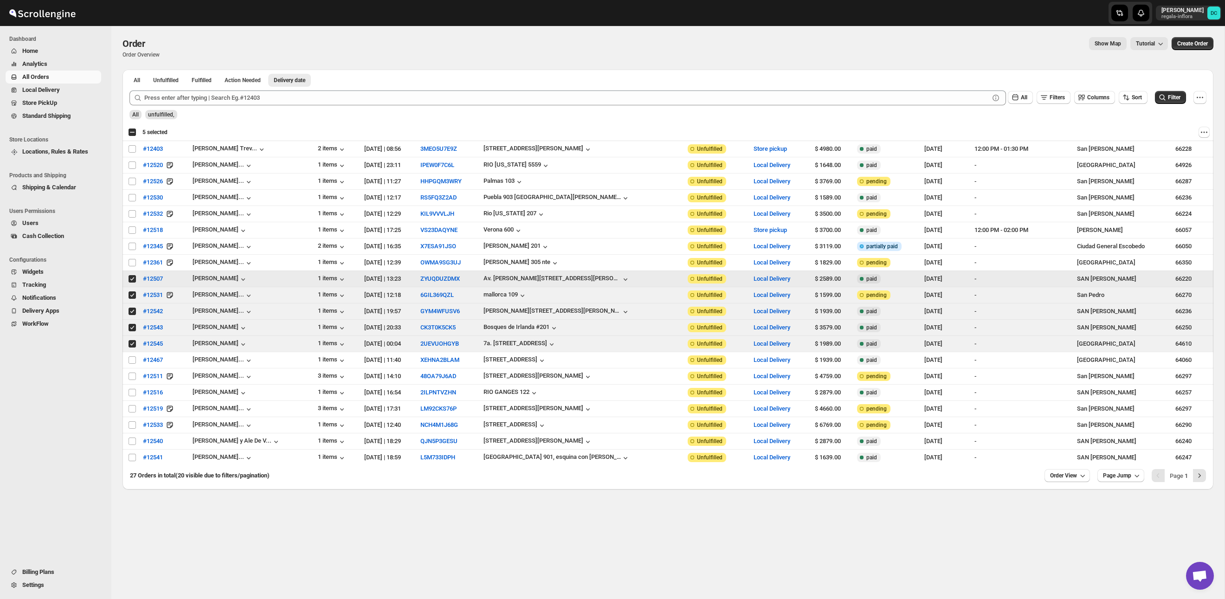
drag, startPoint x: 132, startPoint y: 281, endPoint x: 131, endPoint y: 292, distance: 11.6
click at [132, 281] on input "Select order" at bounding box center [132, 278] width 7 height 7
checkbox input "false"
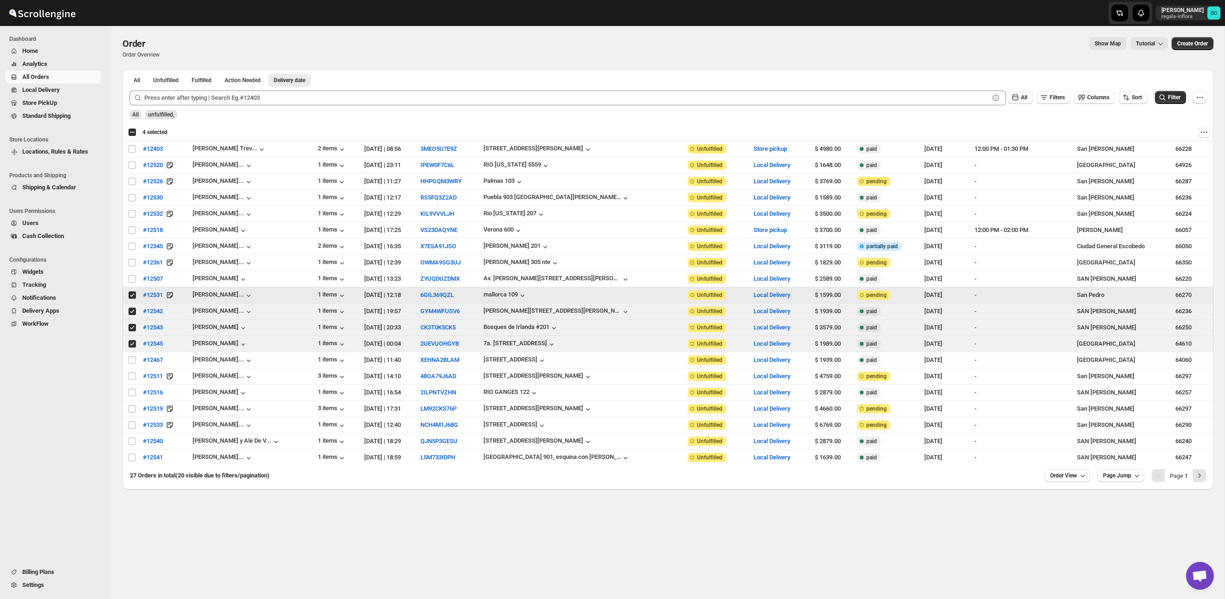
click at [131, 297] on input "Select order" at bounding box center [132, 294] width 7 height 7
checkbox input "false"
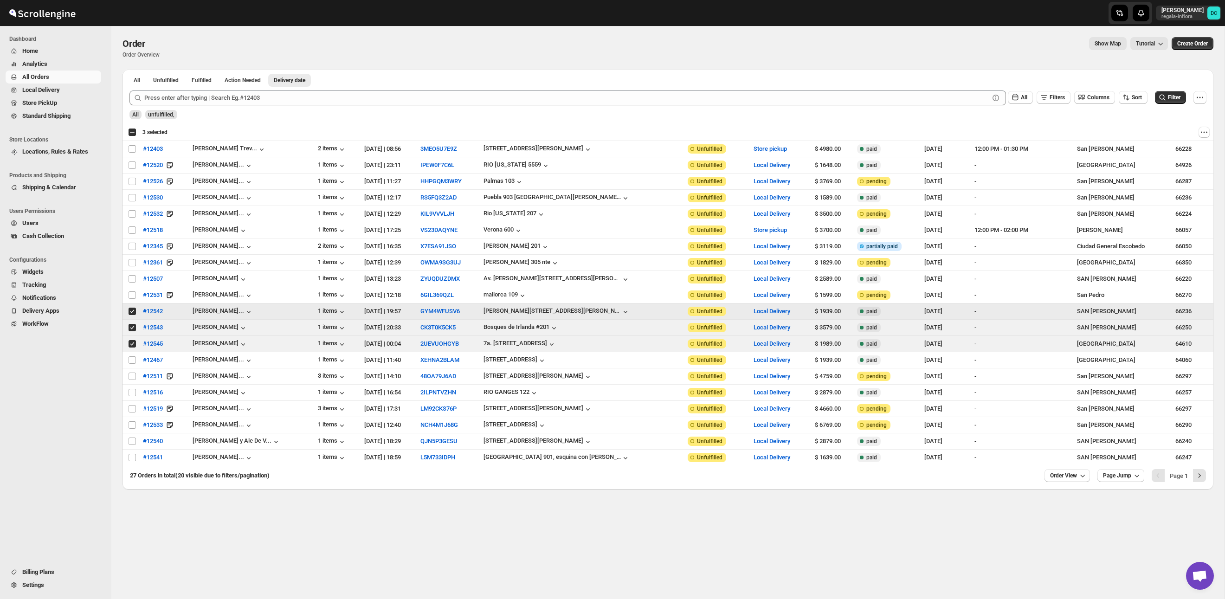
drag, startPoint x: 132, startPoint y: 313, endPoint x: 133, endPoint y: 322, distance: 8.9
click at [131, 314] on input "Select order" at bounding box center [132, 311] width 7 height 7
checkbox input "false"
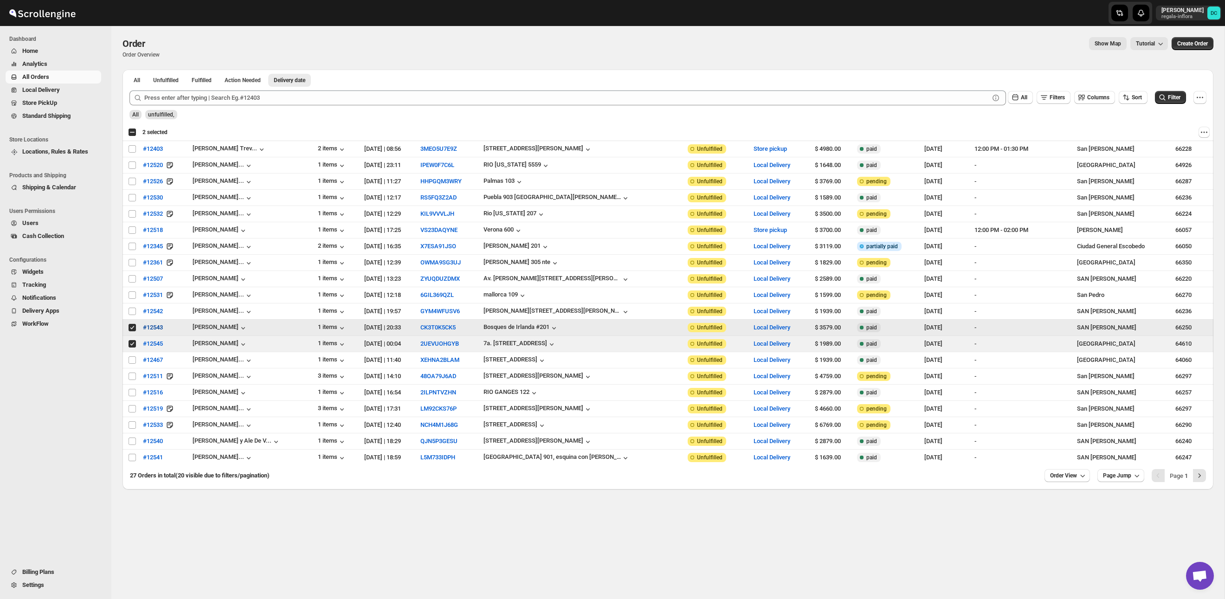
drag, startPoint x: 132, startPoint y: 332, endPoint x: 140, endPoint y: 325, distance: 10.2
click at [132, 332] on span at bounding box center [132, 327] width 8 height 8
click at [132, 331] on input "Select order" at bounding box center [132, 327] width 7 height 7
checkbox input "true"
click at [58, 102] on span "Shipments" at bounding box center [49, 102] width 28 height 7
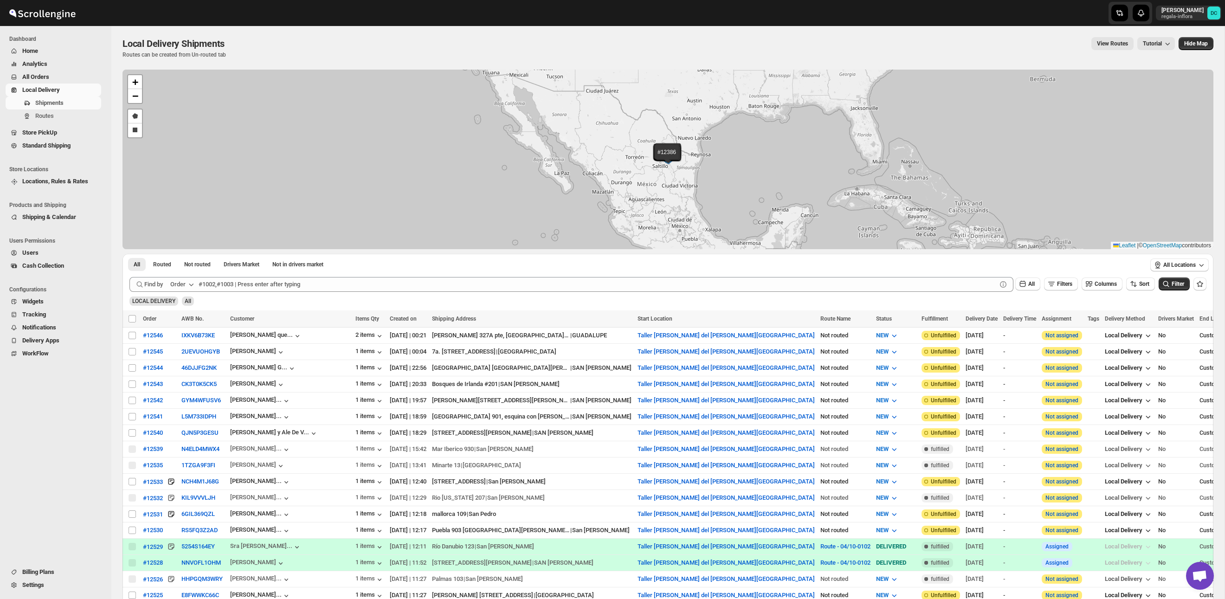
click at [57, 76] on span "All Orders" at bounding box center [60, 76] width 77 height 9
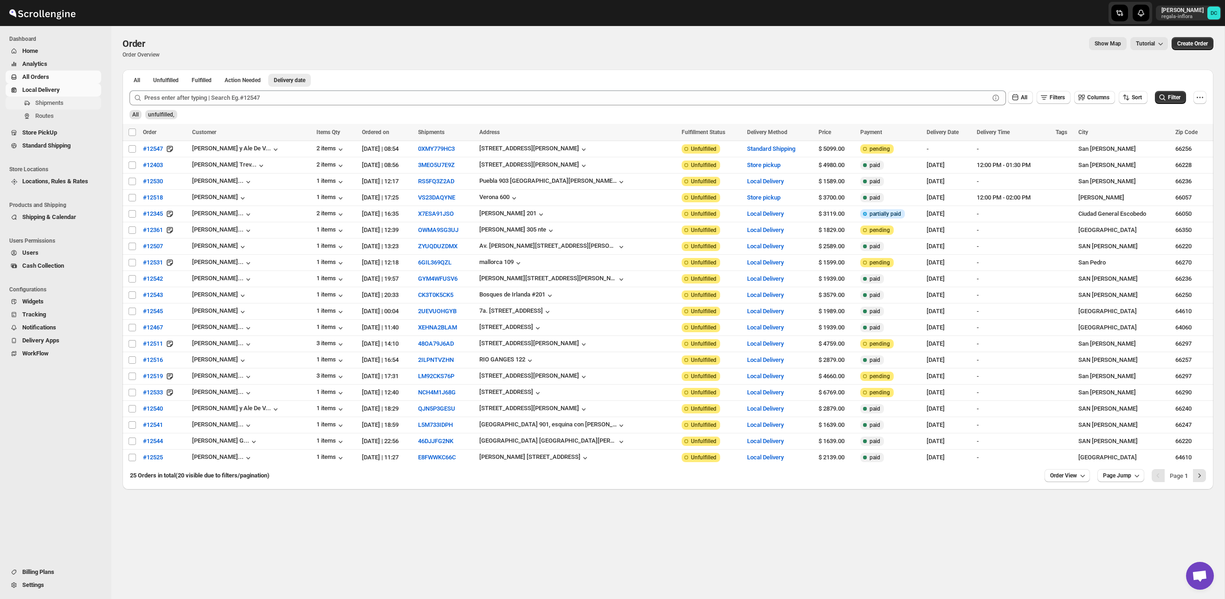
click at [58, 104] on span "Shipments" at bounding box center [49, 102] width 28 height 7
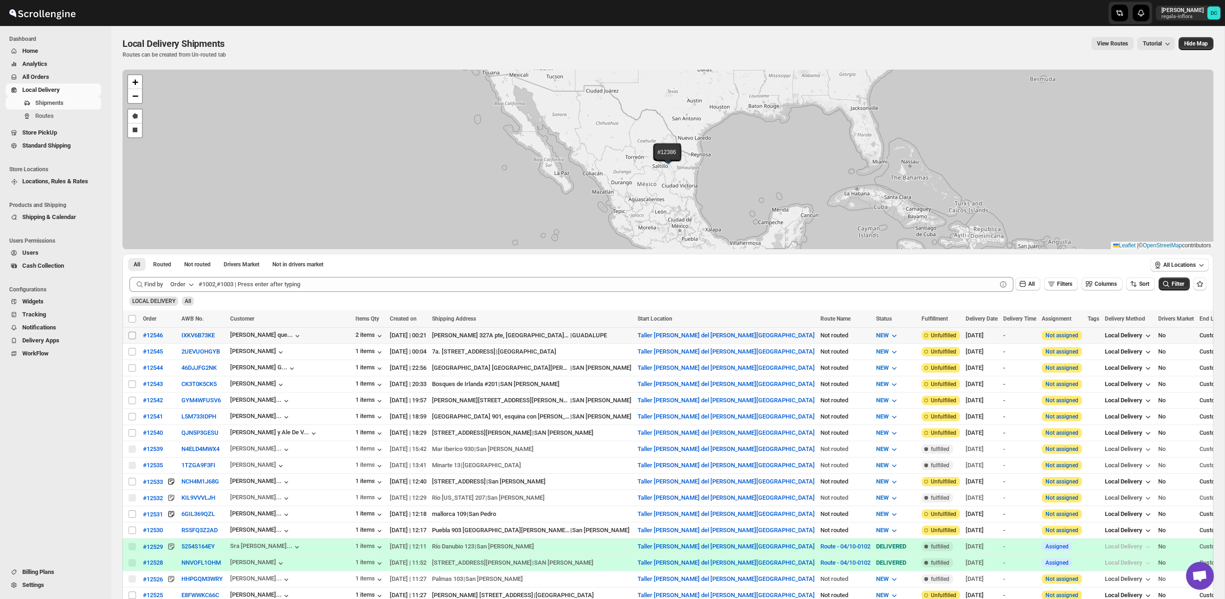
drag, startPoint x: 134, startPoint y: 334, endPoint x: 134, endPoint y: 339, distance: 5.1
click at [134, 334] on input "Select shipment" at bounding box center [132, 335] width 7 height 7
checkbox input "true"
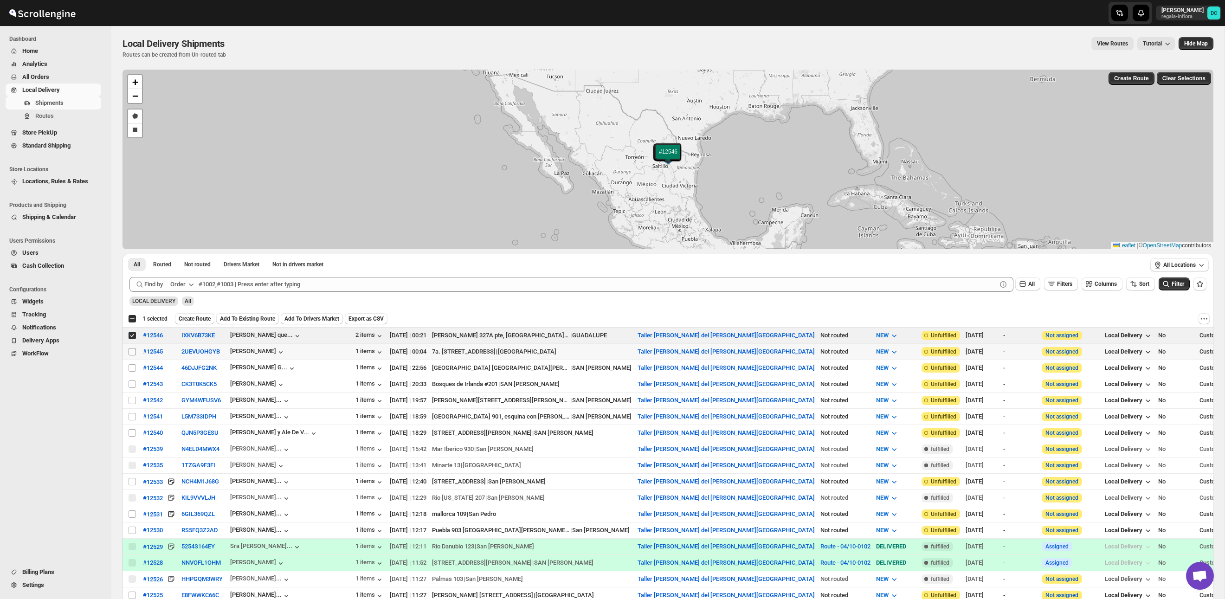
click at [134, 352] on input "Select shipment" at bounding box center [132, 351] width 7 height 7
checkbox input "true"
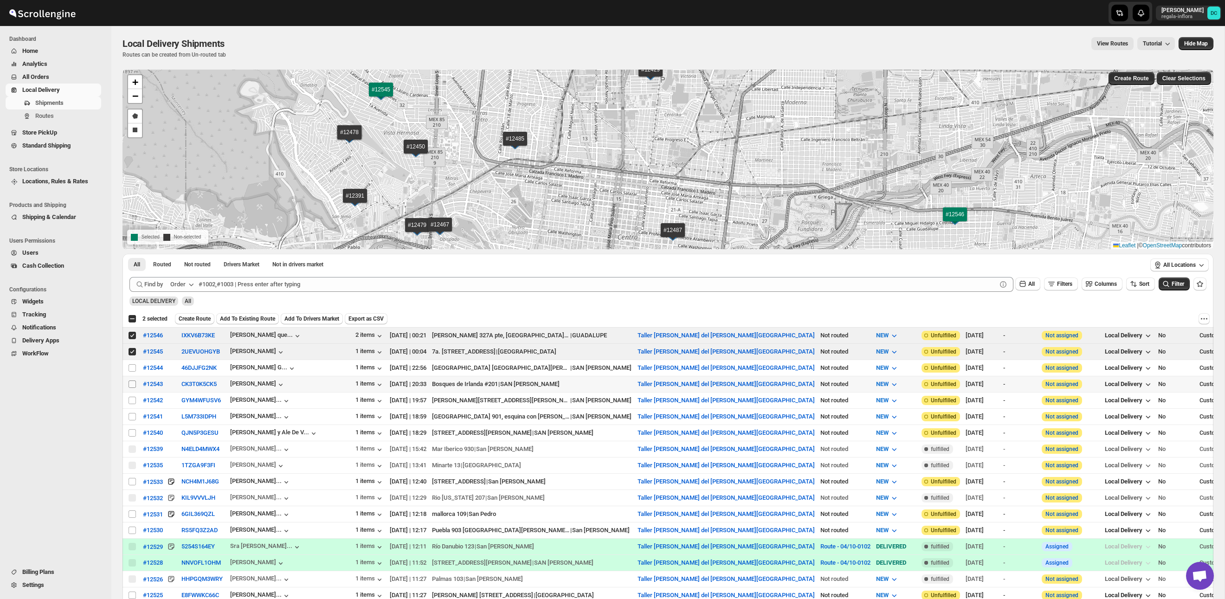
click at [133, 383] on input "Select shipment" at bounding box center [132, 383] width 7 height 7
checkbox input "true"
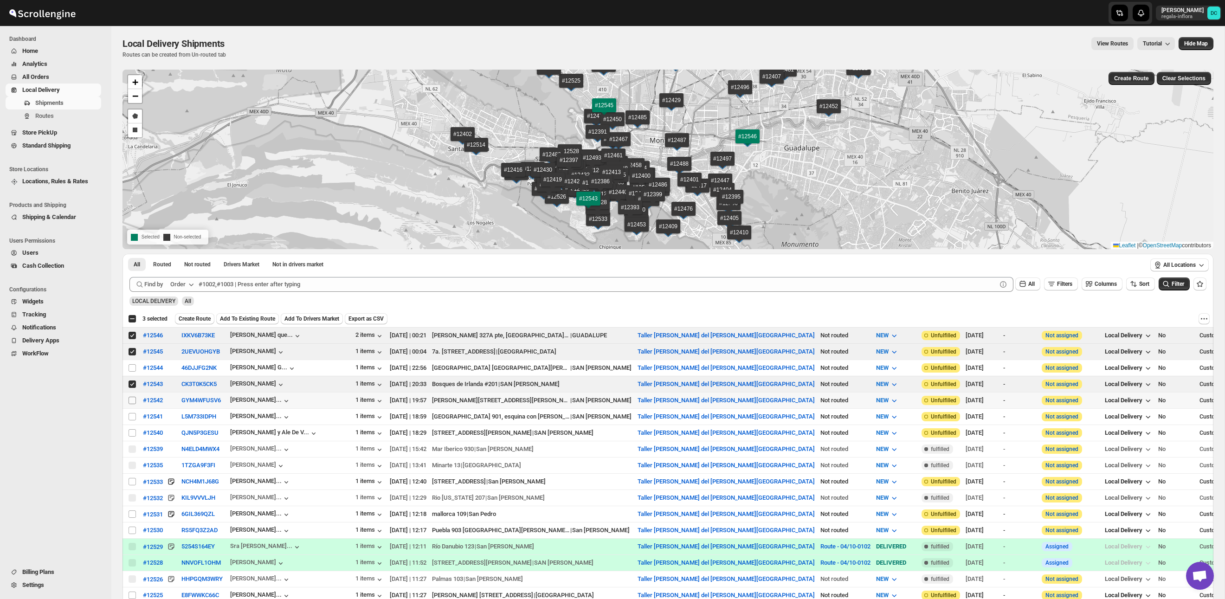
click at [133, 399] on input "Select shipment" at bounding box center [132, 400] width 7 height 7
checkbox input "true"
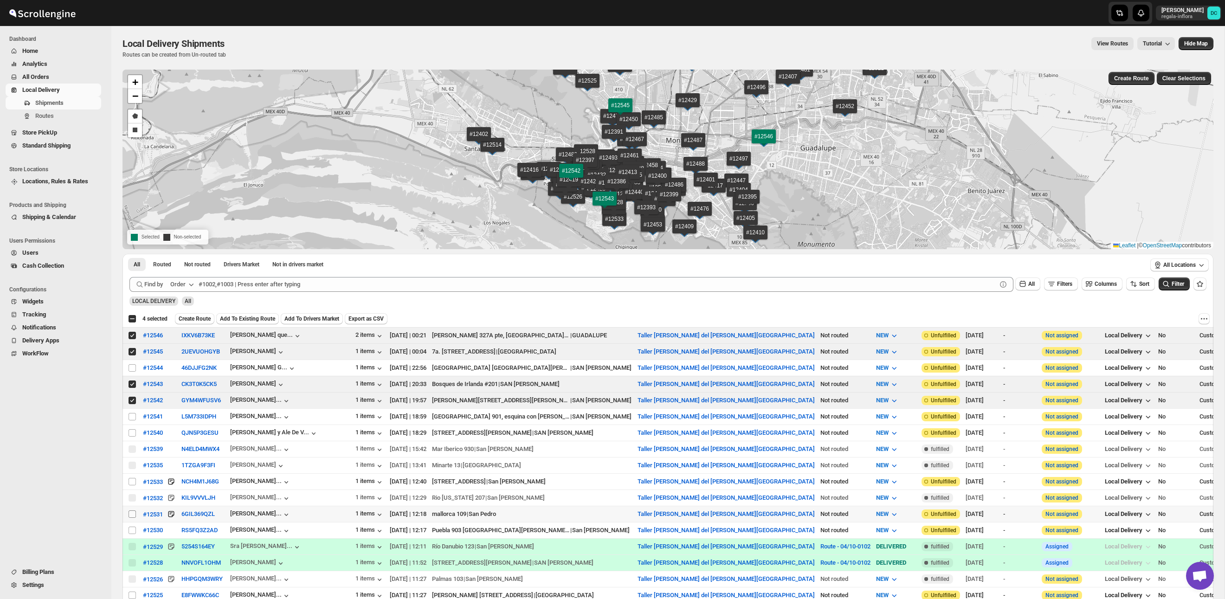
click at [134, 513] on input "Select shipment" at bounding box center [132, 513] width 7 height 7
checkbox input "true"
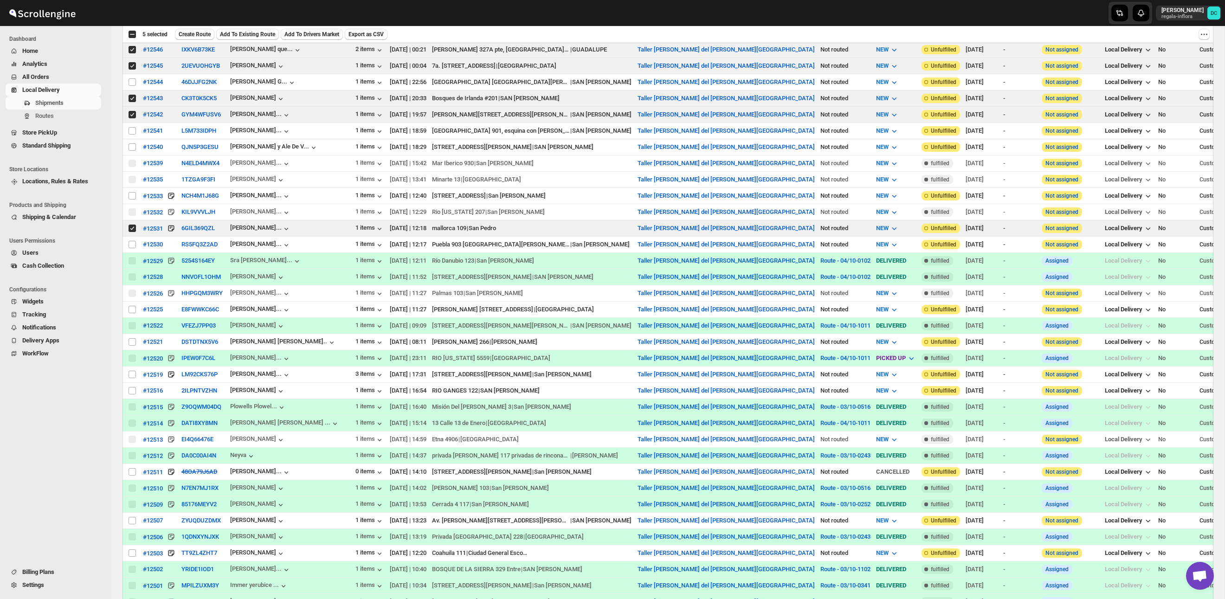
scroll to position [287, 0]
click at [132, 522] on input "Select shipment" at bounding box center [132, 519] width 7 height 7
checkbox input "true"
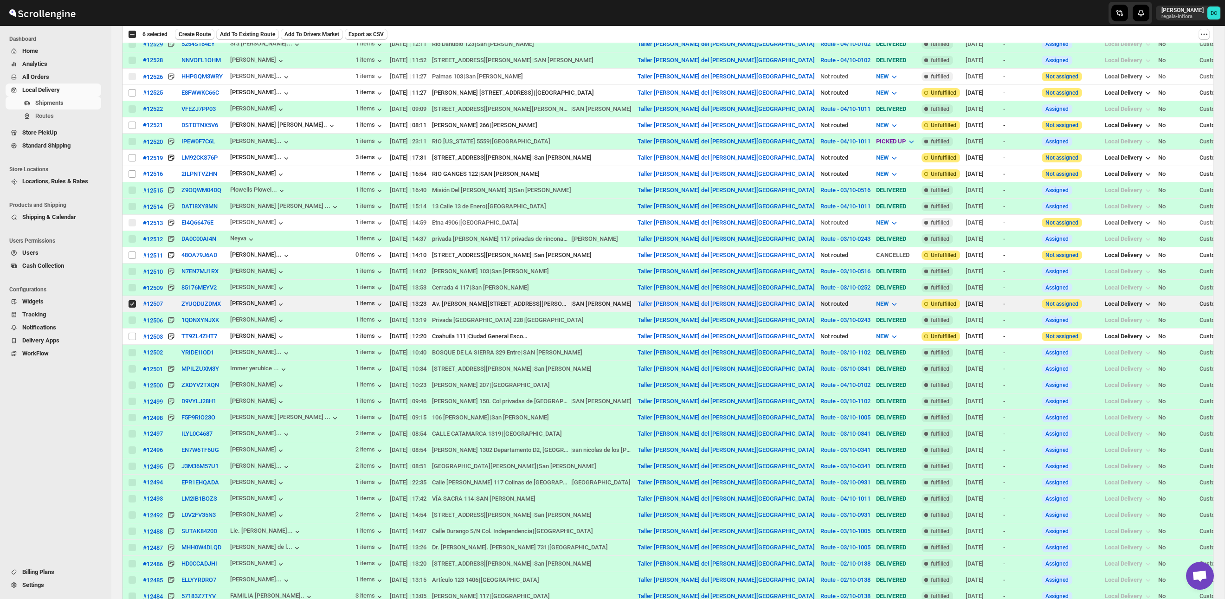
scroll to position [0, 0]
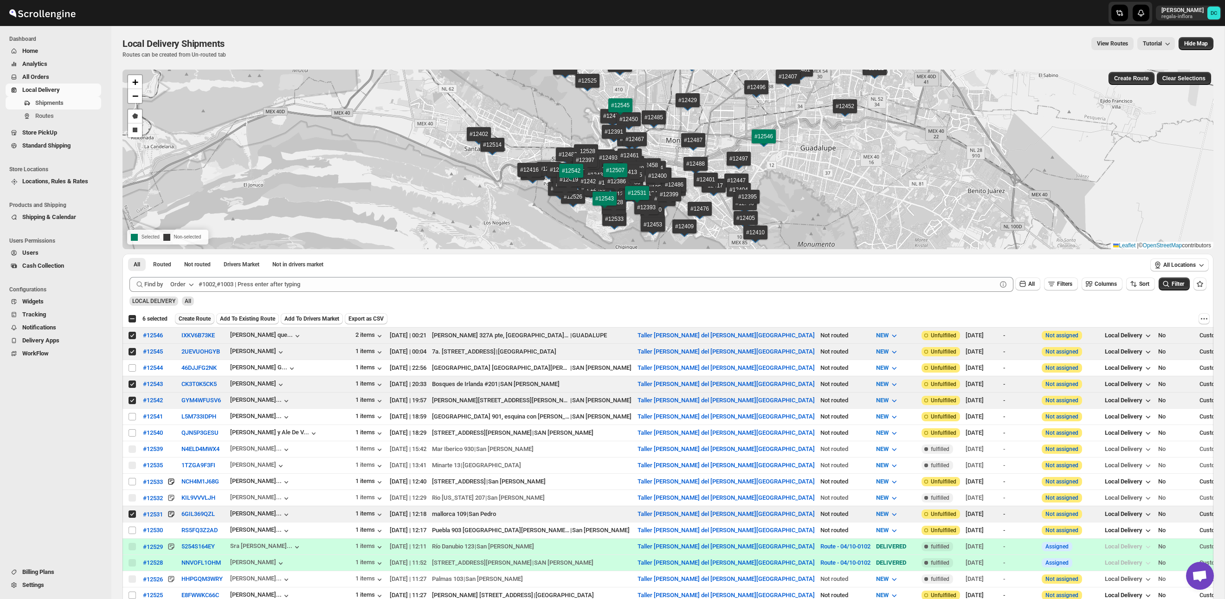
click at [204, 317] on span "Create Route" at bounding box center [195, 318] width 32 height 7
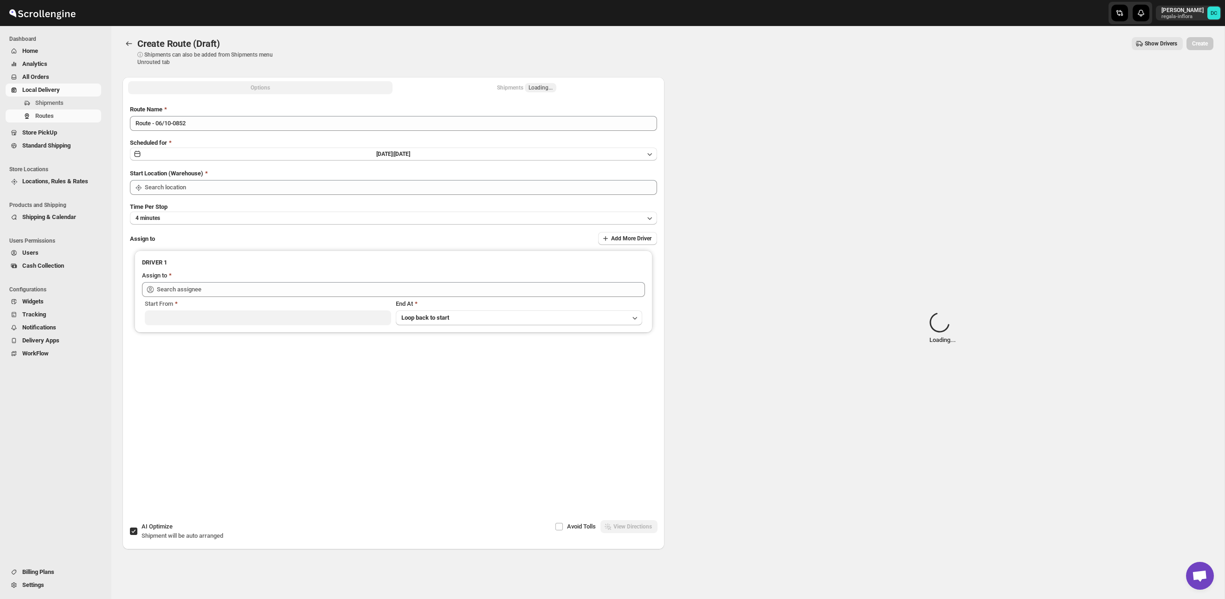
type input "Taller [PERSON_NAME] del [PERSON_NAME][GEOGRAPHIC_DATA]"
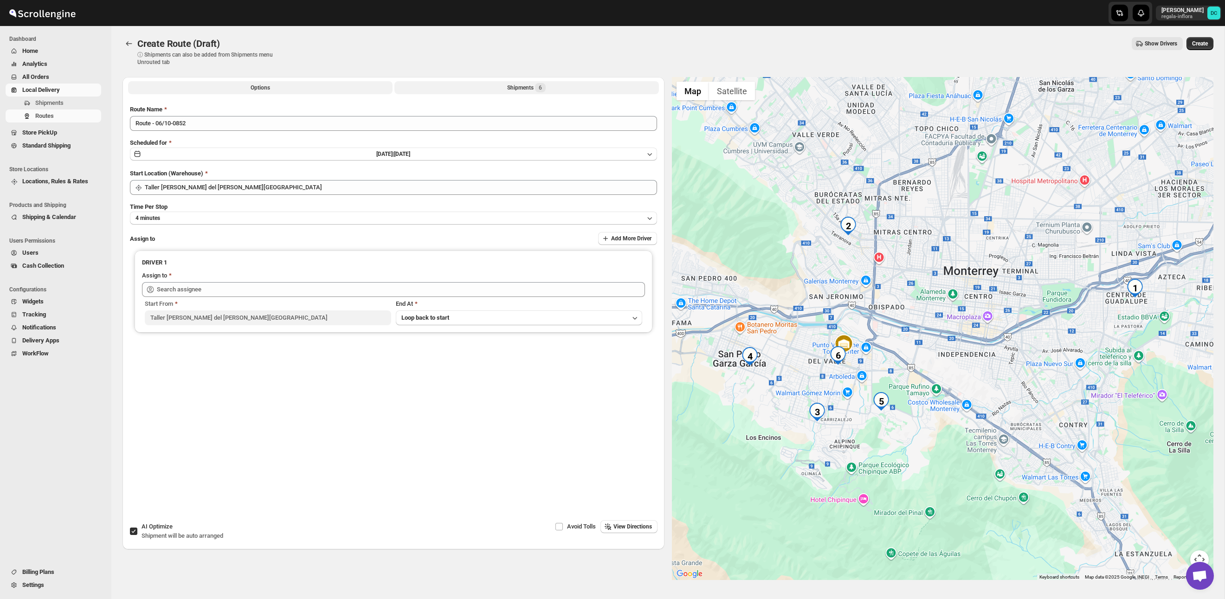
click at [491, 89] on button "Shipments 6" at bounding box center [526, 87] width 264 height 13
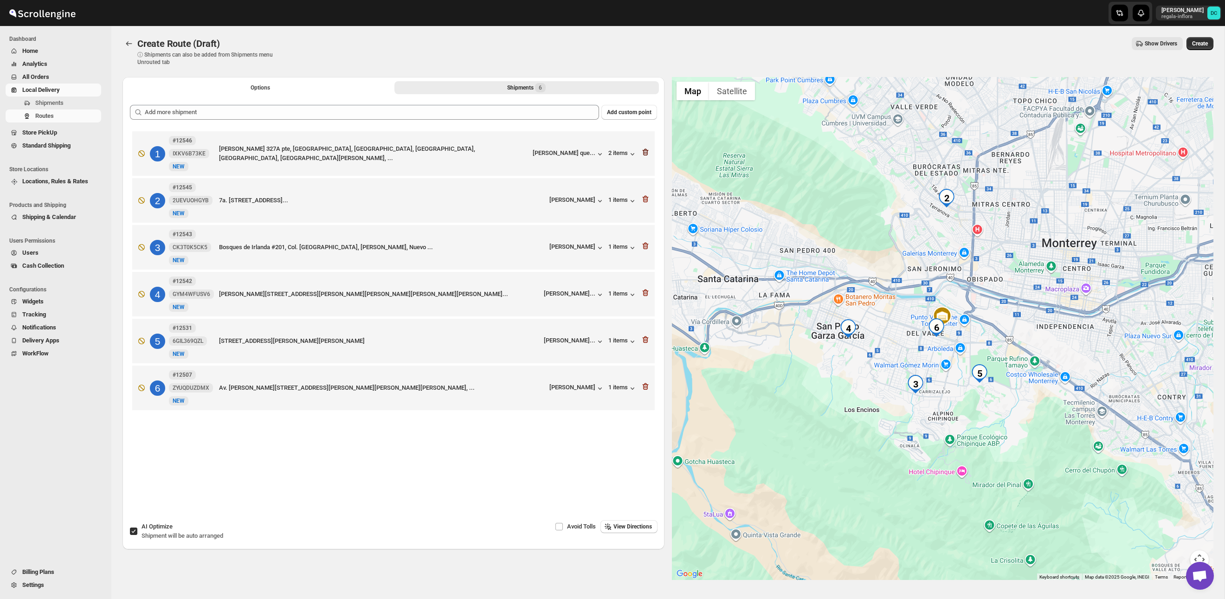
click at [644, 152] on icon "button" at bounding box center [645, 152] width 9 height 9
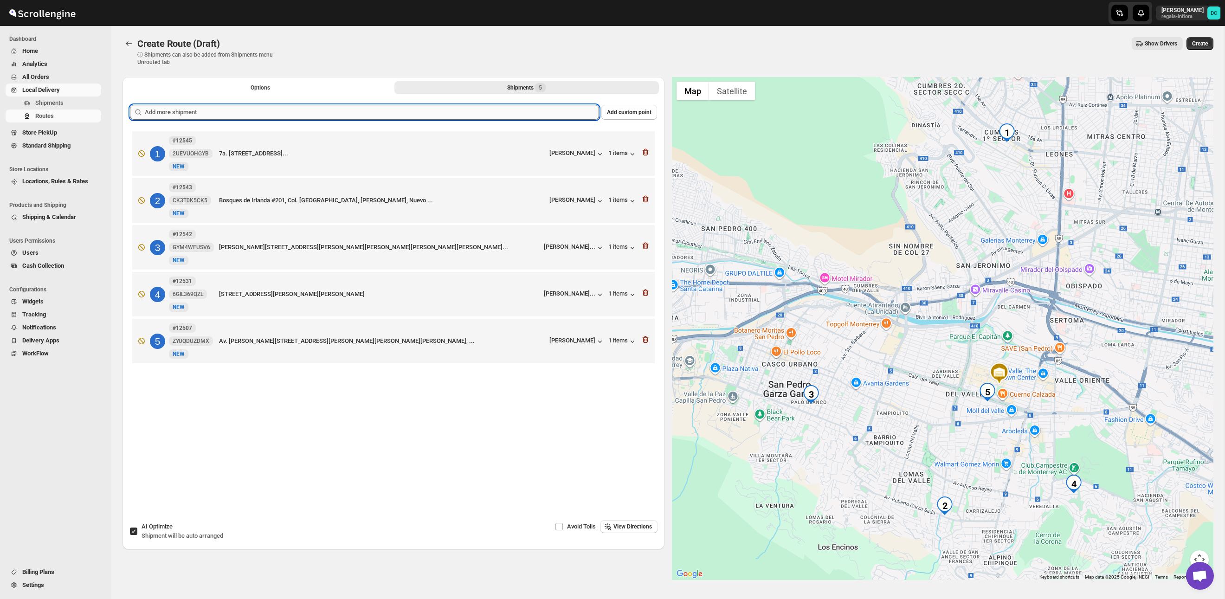
click at [531, 108] on input "text" at bounding box center [372, 112] width 454 height 15
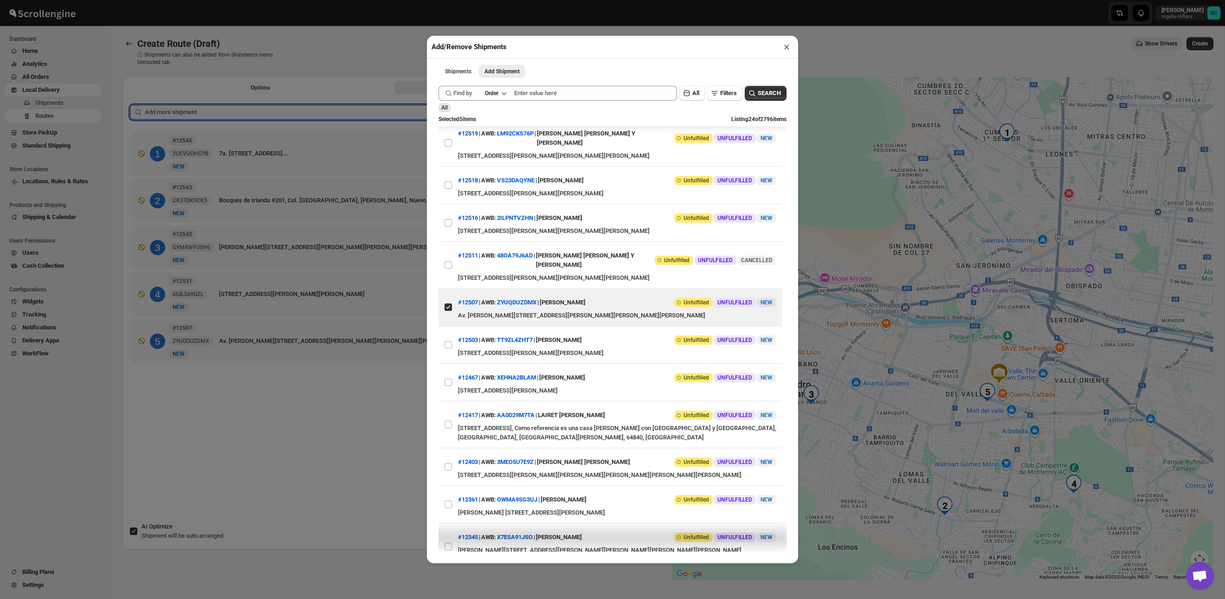
scroll to position [578, 0]
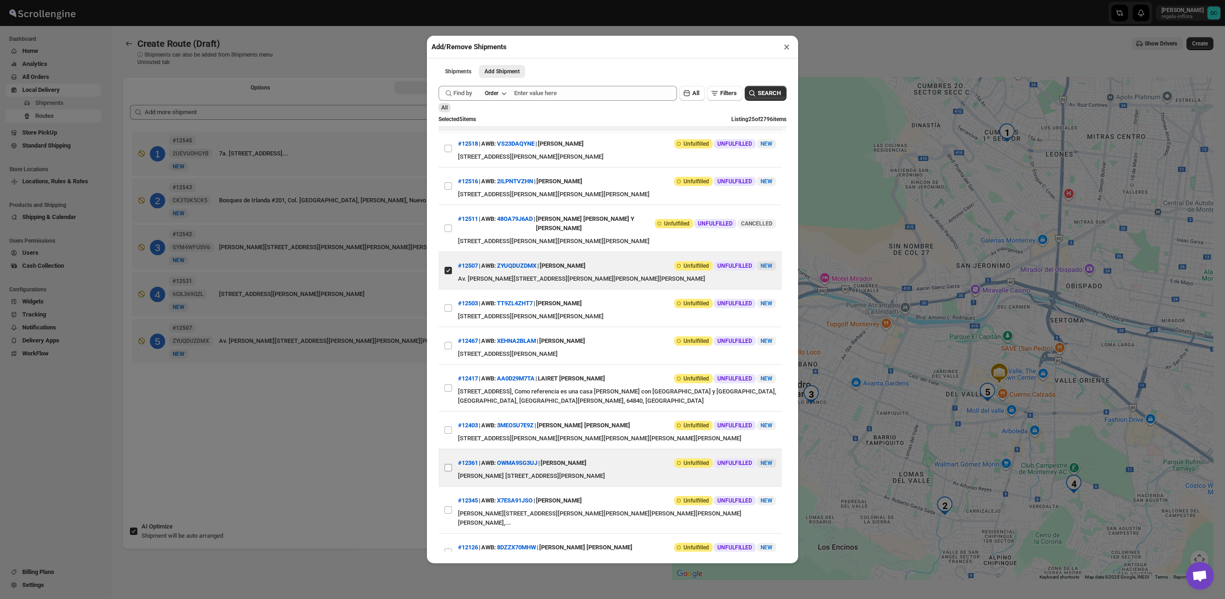
click at [448, 464] on input "View details for 68d6ddef02c94fc1c02ba51a" at bounding box center [447, 467] width 7 height 7
checkbox input "true"
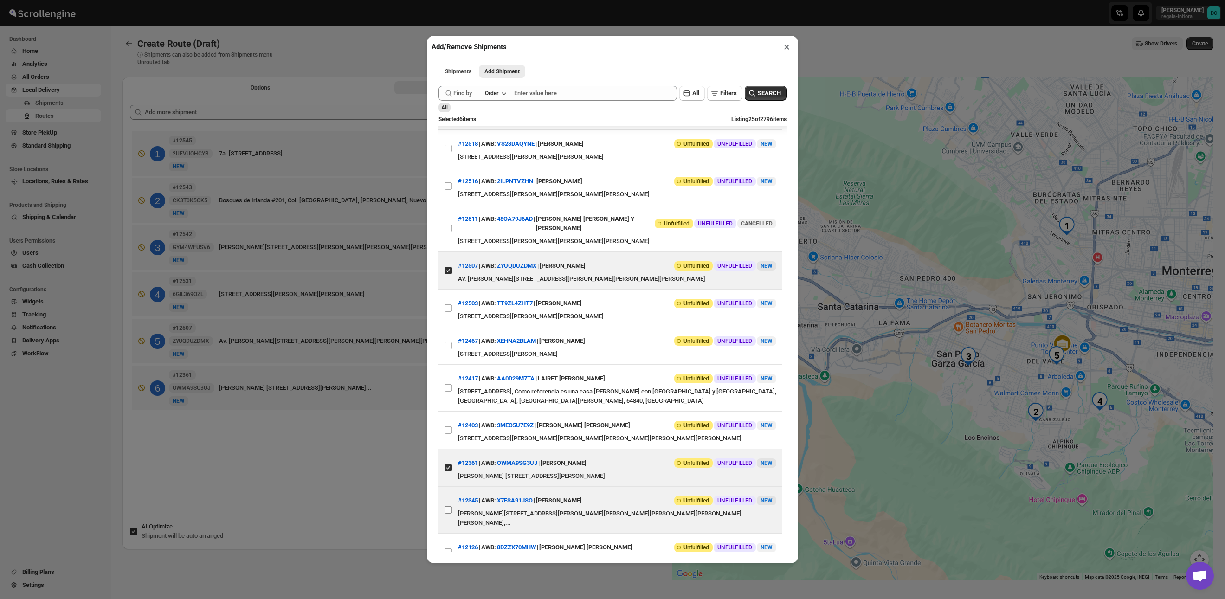
click at [448, 507] on input "View details for 68d5c3b302c94fc1c02b9394" at bounding box center [447, 509] width 7 height 7
checkbox input "true"
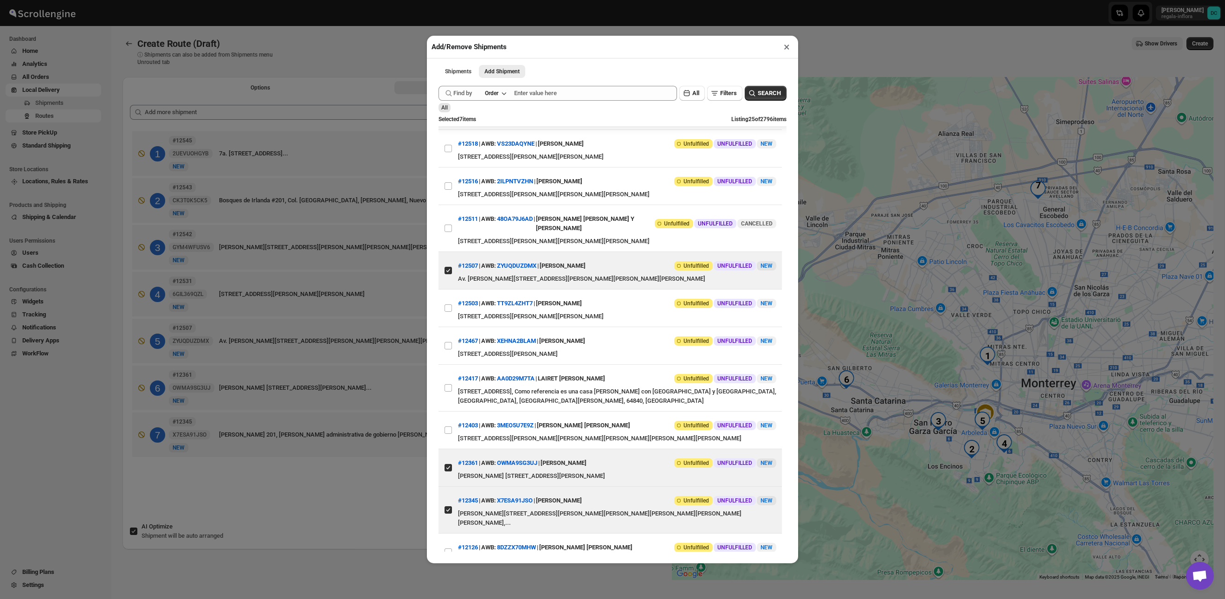
click at [308, 503] on div "Add/Remove Shipments × Shipments Add Shipment More views Shipments Add Shipment…" at bounding box center [612, 299] width 1225 height 599
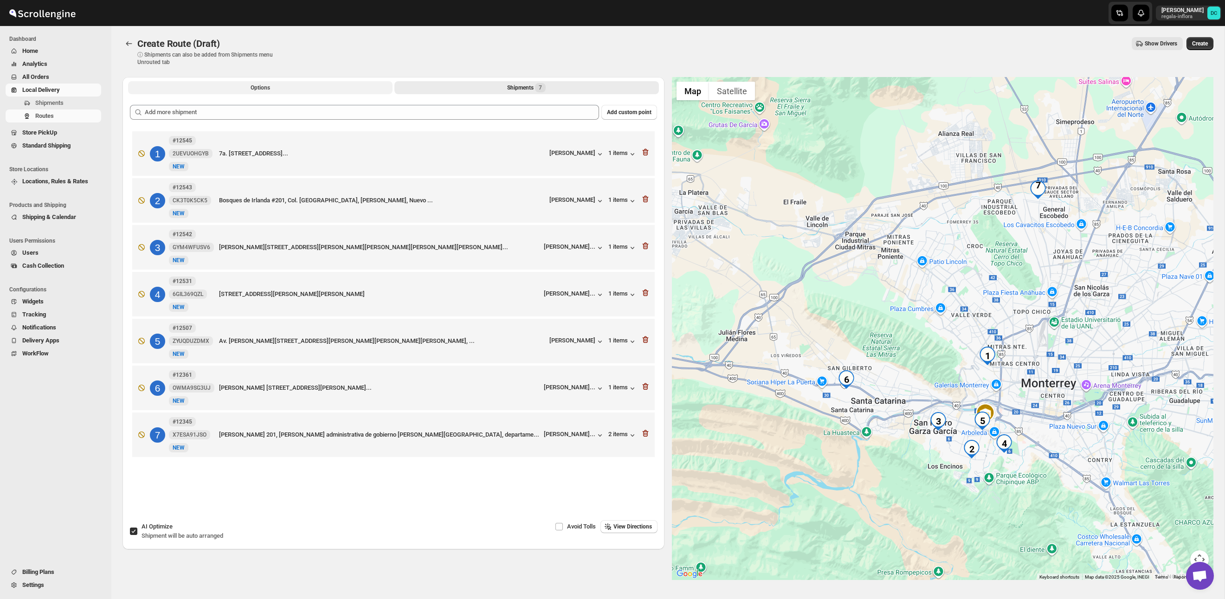
click at [238, 84] on button "Options" at bounding box center [260, 87] width 264 height 13
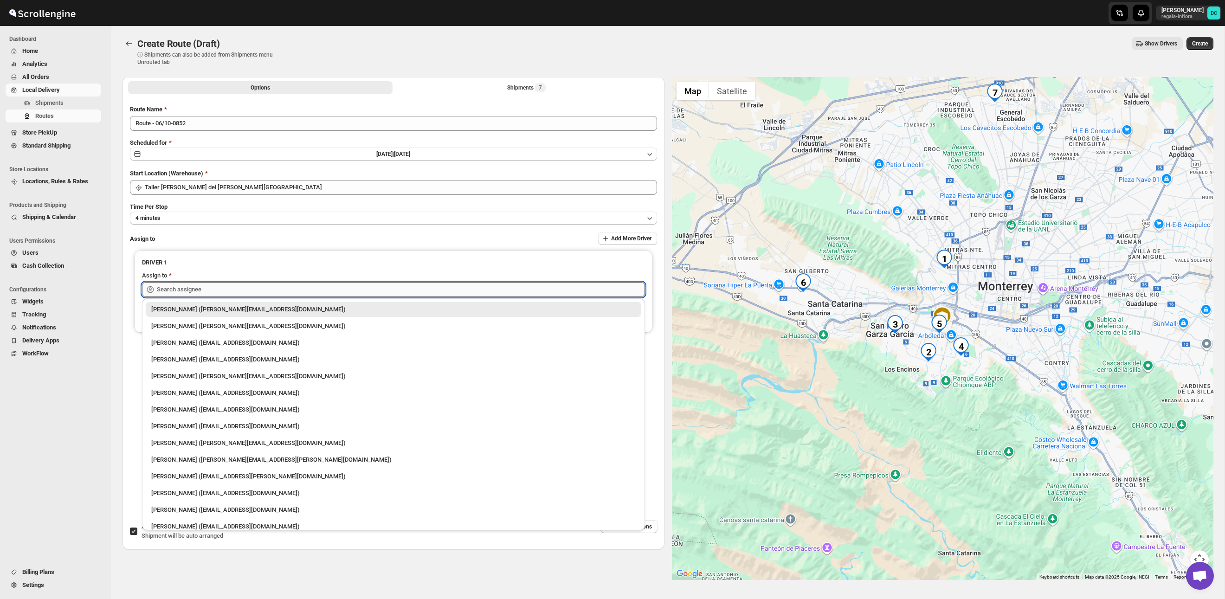
click at [367, 294] on input "text" at bounding box center [401, 289] width 488 height 15
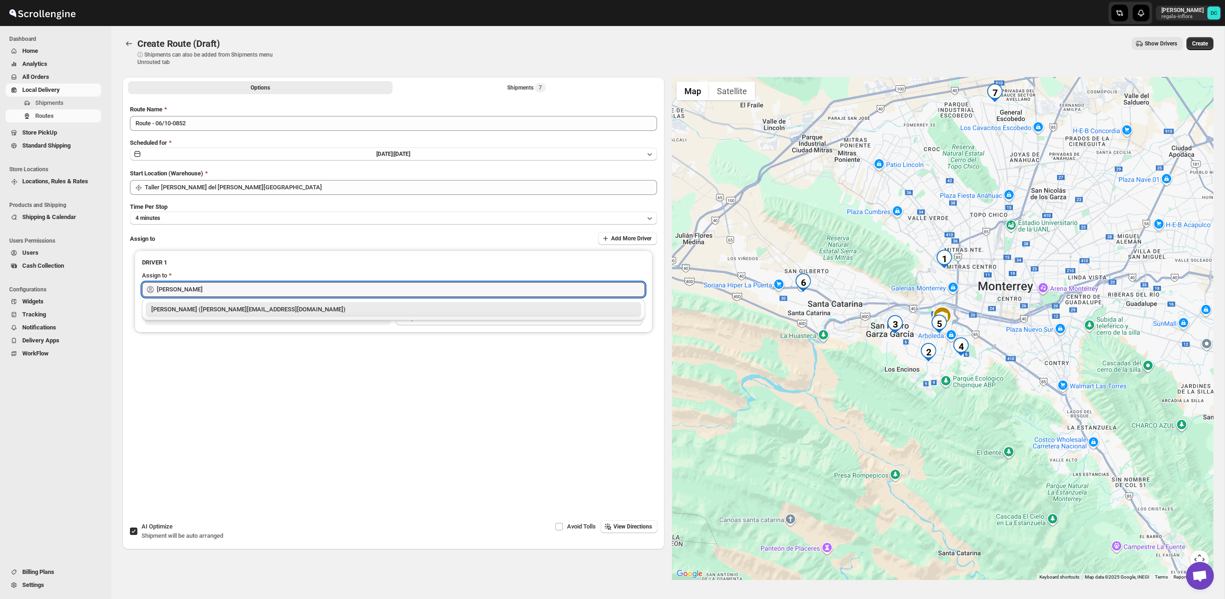
click at [378, 306] on div "[PERSON_NAME] ([PERSON_NAME][EMAIL_ADDRESS][DOMAIN_NAME])" at bounding box center [393, 309] width 484 height 9
type input "[PERSON_NAME] ([PERSON_NAME][EMAIL_ADDRESS][DOMAIN_NAME])"
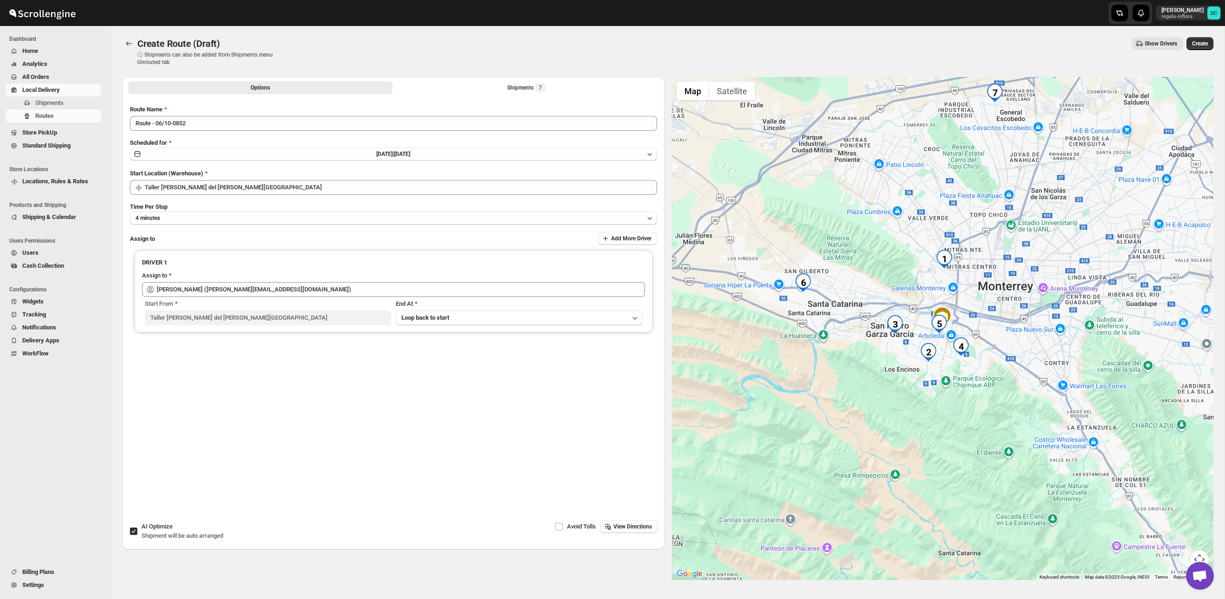
click at [1199, 45] on span "Create" at bounding box center [1200, 43] width 16 height 7
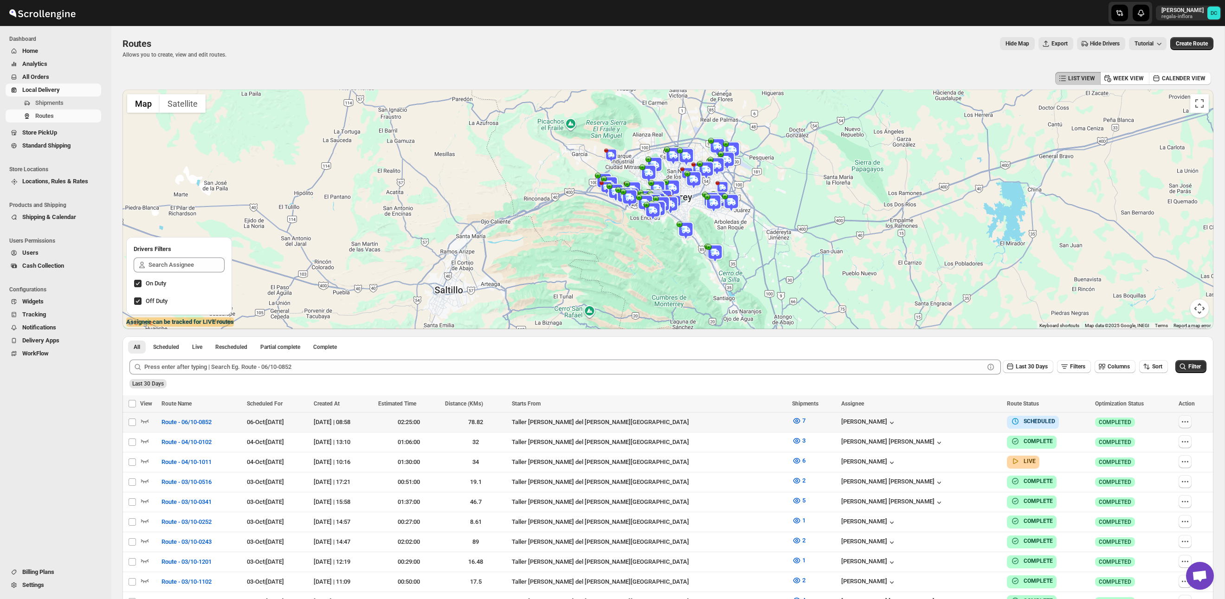
click at [1183, 424] on icon "button" at bounding box center [1184, 421] width 9 height 9
checkbox input "true"
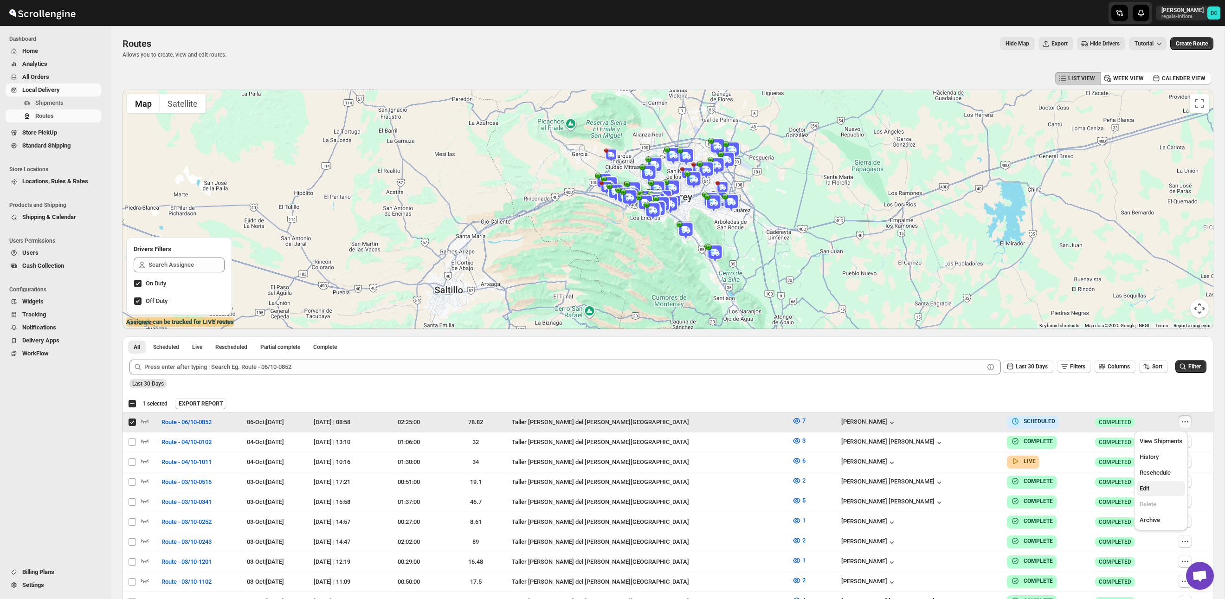
click at [1158, 484] on span "Edit" at bounding box center [1161, 488] width 43 height 9
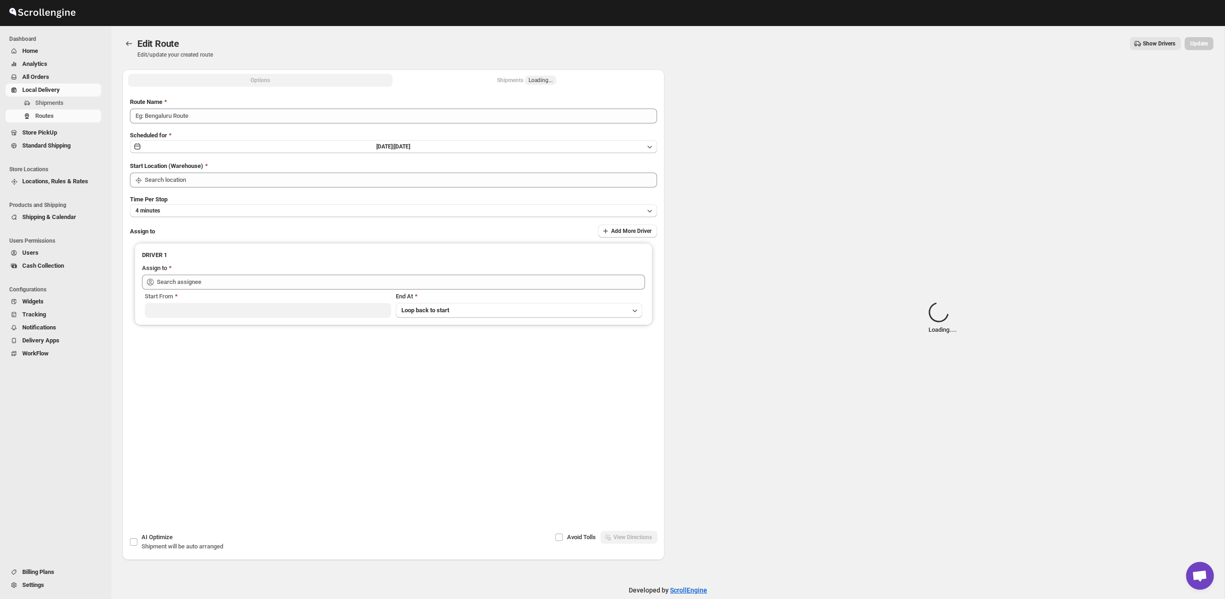
type input "Route - 06/10-0852"
type input "Taller [PERSON_NAME] del [PERSON_NAME][GEOGRAPHIC_DATA]"
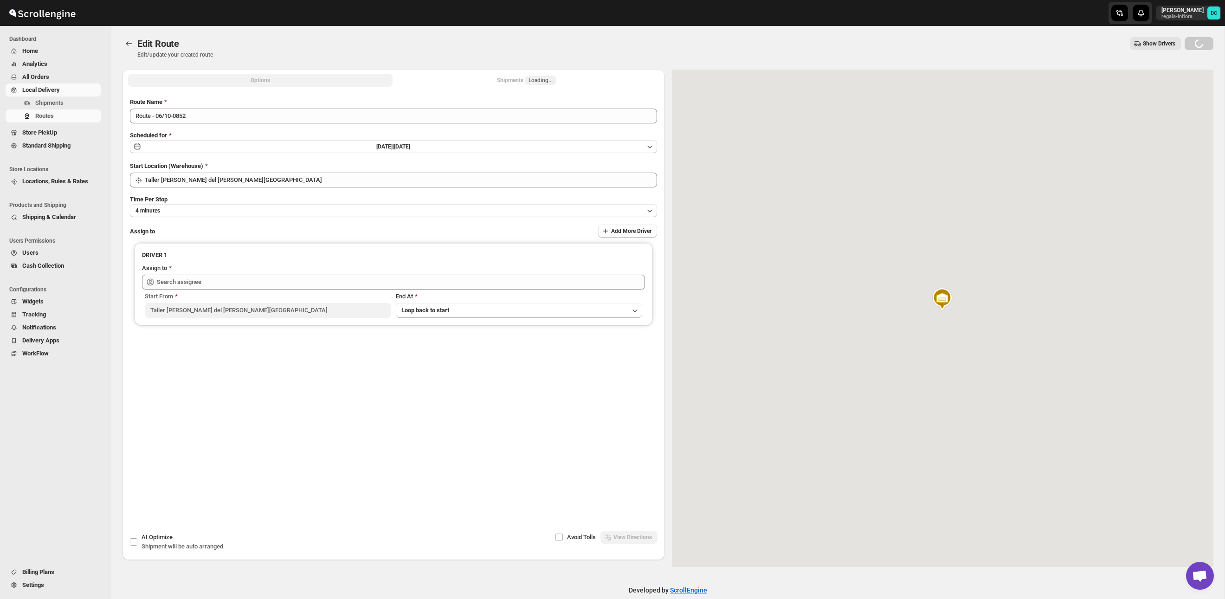
type input "[PERSON_NAME] ([PERSON_NAME][EMAIL_ADDRESS][DOMAIN_NAME])"
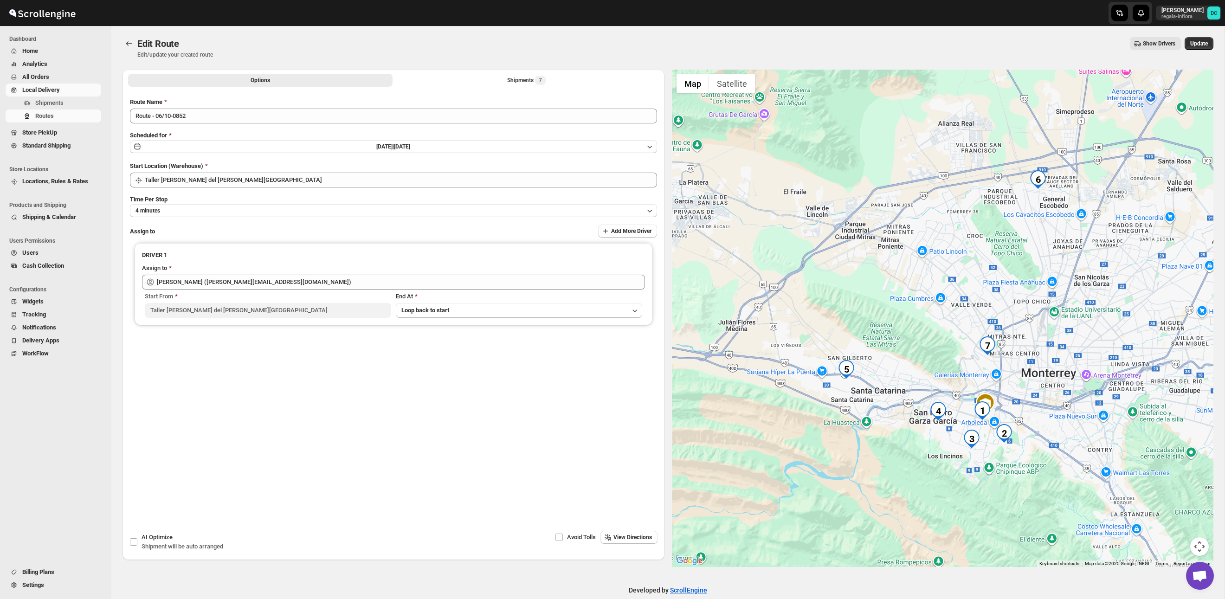
click at [442, 91] on div "Submit Route Name Route - 06/10-0852 Scheduled for [DATE] | [DATE] Start Locati…" at bounding box center [393, 265] width 542 height 350
click at [446, 79] on button "Shipments 7" at bounding box center [526, 80] width 264 height 13
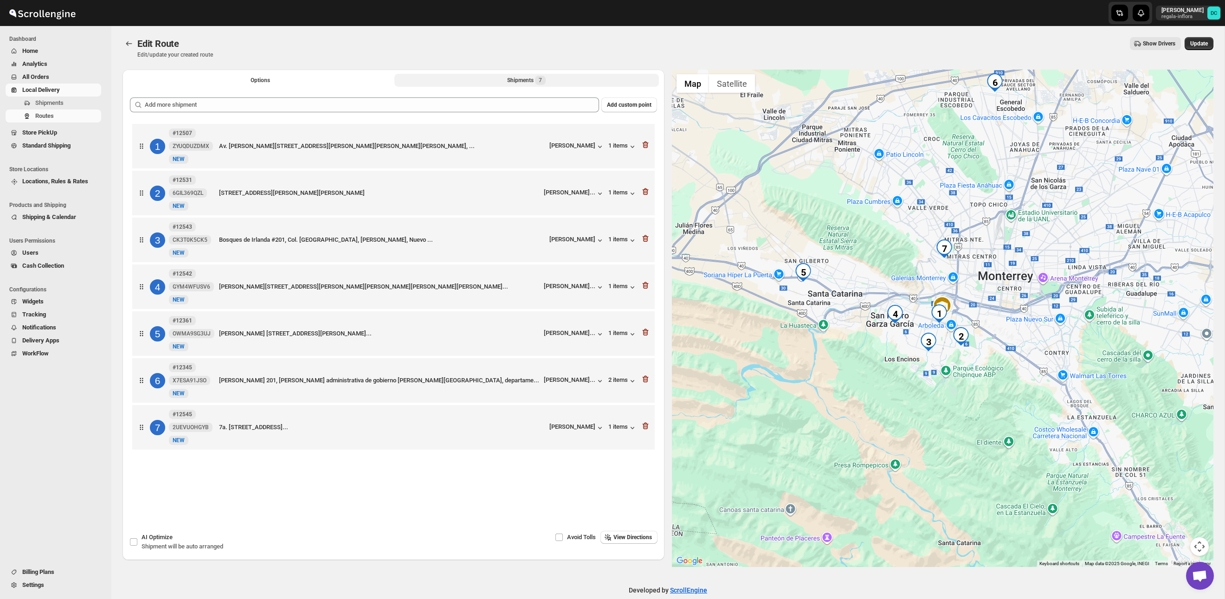
scroll to position [14, 0]
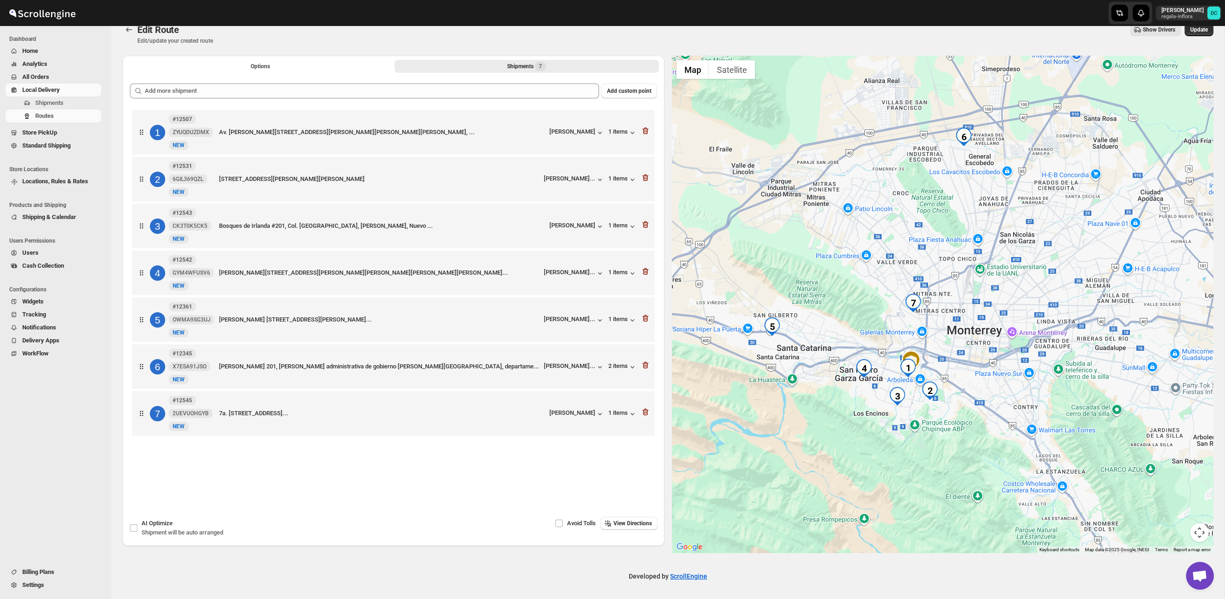
drag, startPoint x: 1076, startPoint y: 224, endPoint x: 1050, endPoint y: 280, distance: 62.3
click at [1050, 281] on div at bounding box center [943, 304] width 542 height 497
